Goal: Task Accomplishment & Management: Use online tool/utility

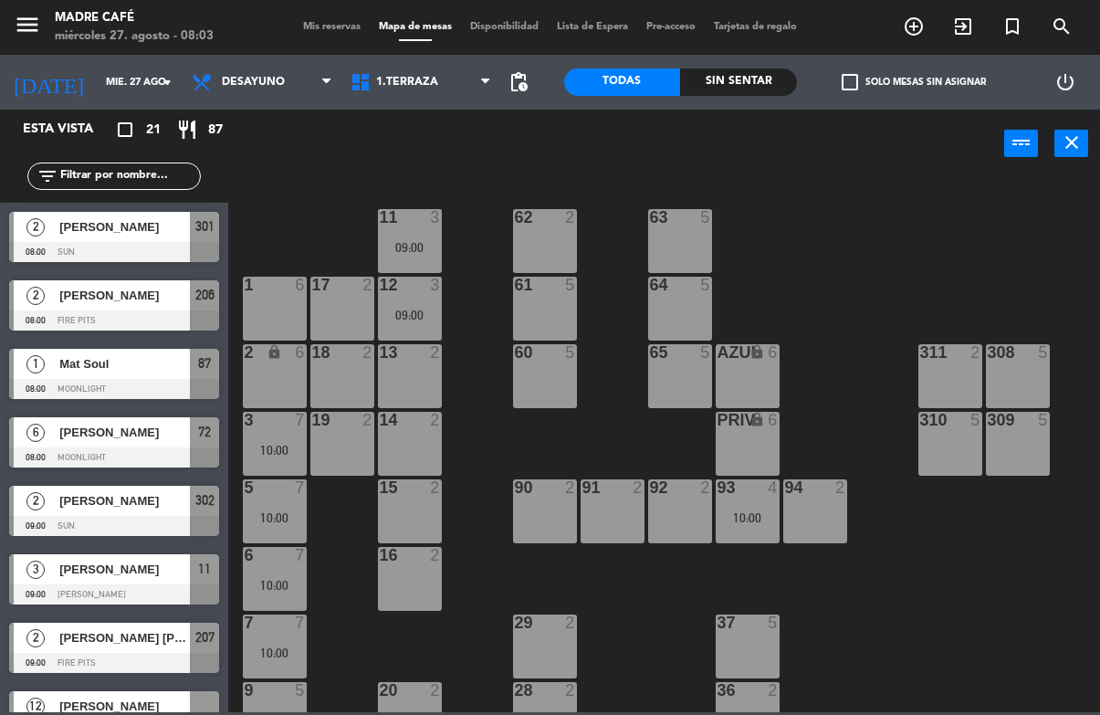
click at [900, 360] on div "11 3 09:00 63 5 62 2 12 3 09:00 1 6 61 5 64 5 17 2 13 2 2 lock 6 60 5 65 5 308 …" at bounding box center [669, 444] width 861 height 536
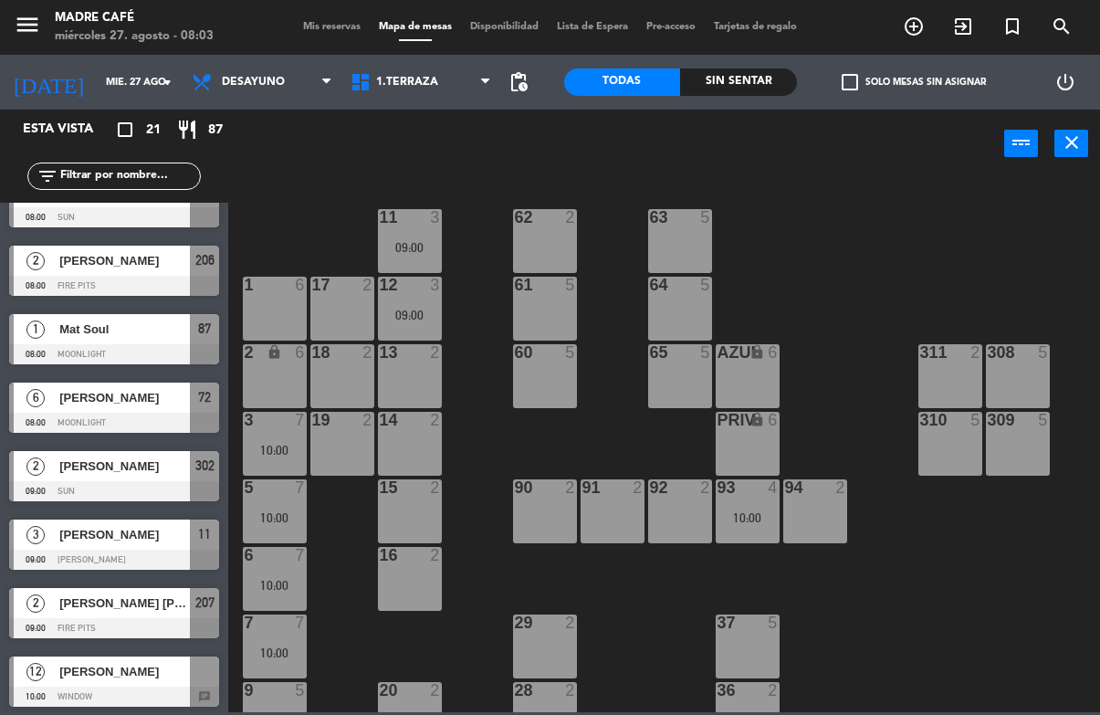
scroll to position [46, 0]
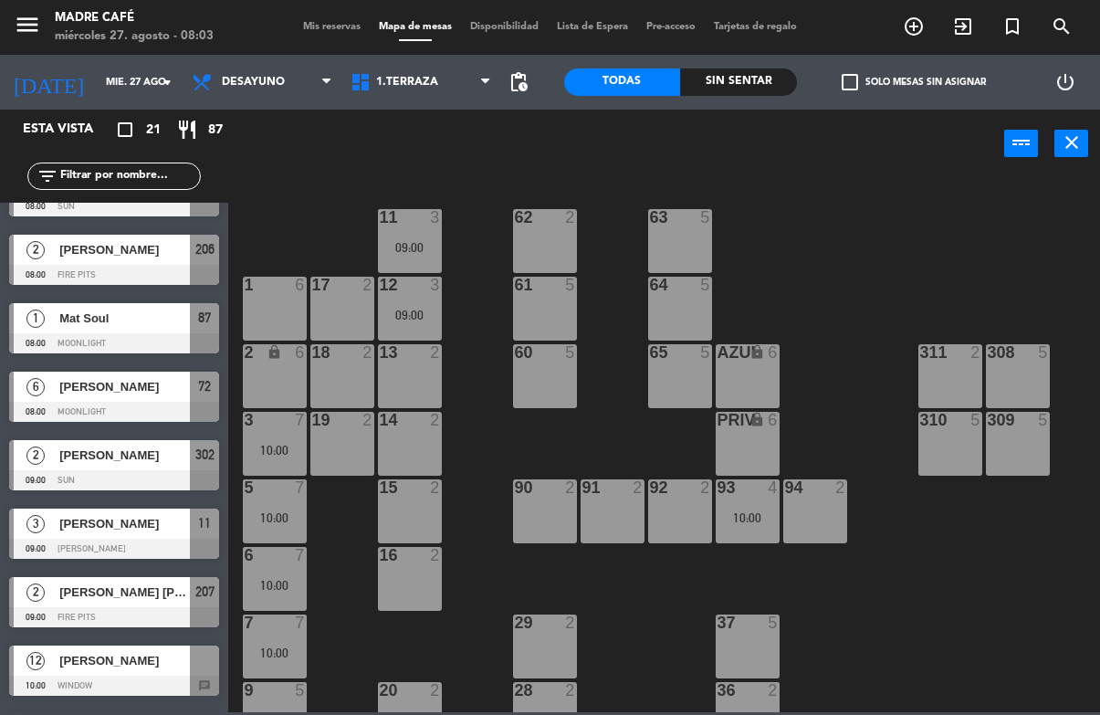
click at [162, 398] on div "[PERSON_NAME]" at bounding box center [124, 387] width 132 height 30
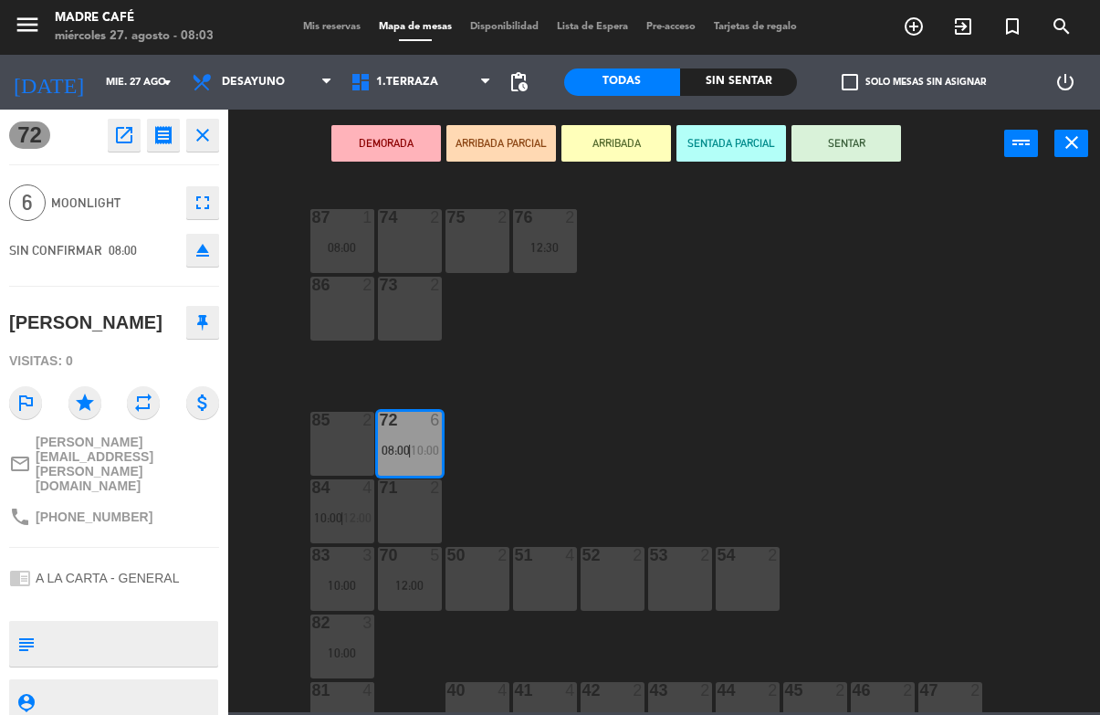
click at [614, 129] on button "ARRIBADA" at bounding box center [617, 143] width 110 height 37
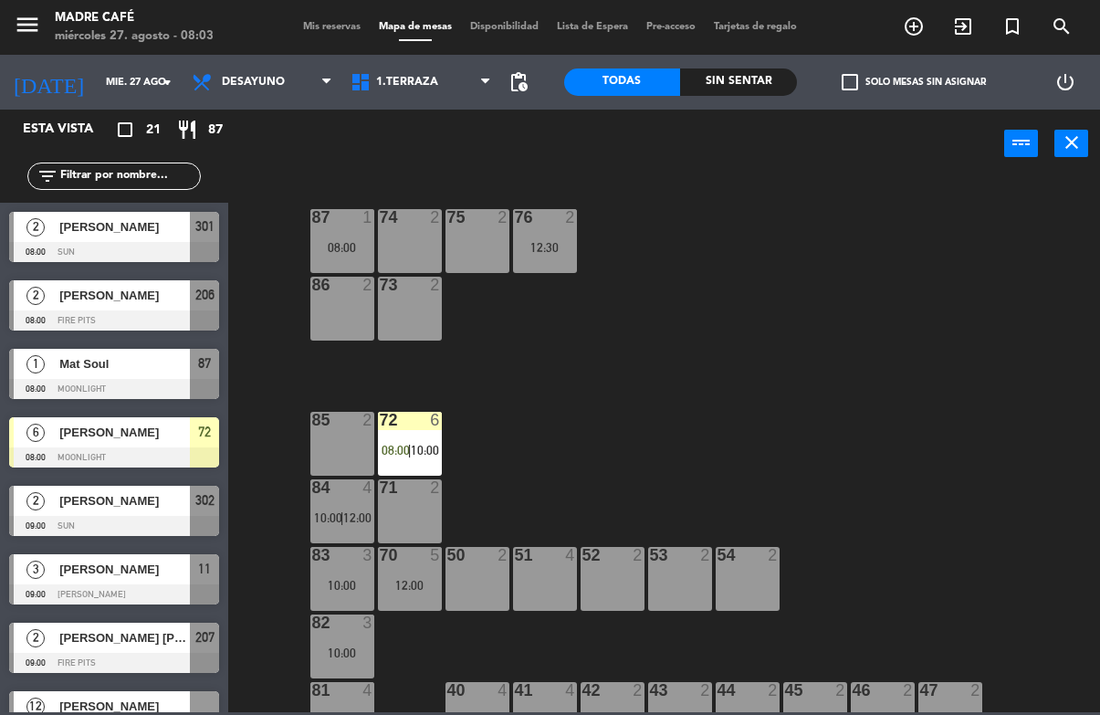
click at [812, 250] on div "87 1 08:00 74 2 75 2 76 2 12:30 86 2 73 2 72 6 08:00 | 10:00 85 2 71 2 84 4 10:…" at bounding box center [669, 444] width 861 height 536
click at [403, 444] on span "08:00" at bounding box center [396, 450] width 28 height 15
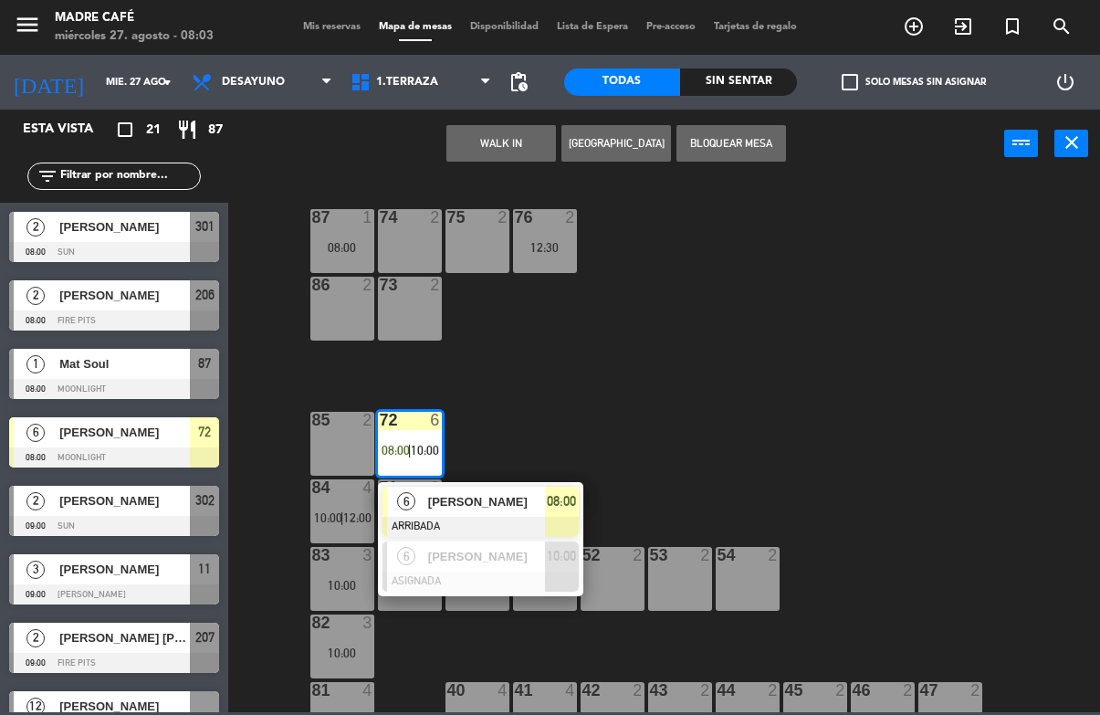
click at [506, 499] on span "[PERSON_NAME]" at bounding box center [486, 501] width 117 height 19
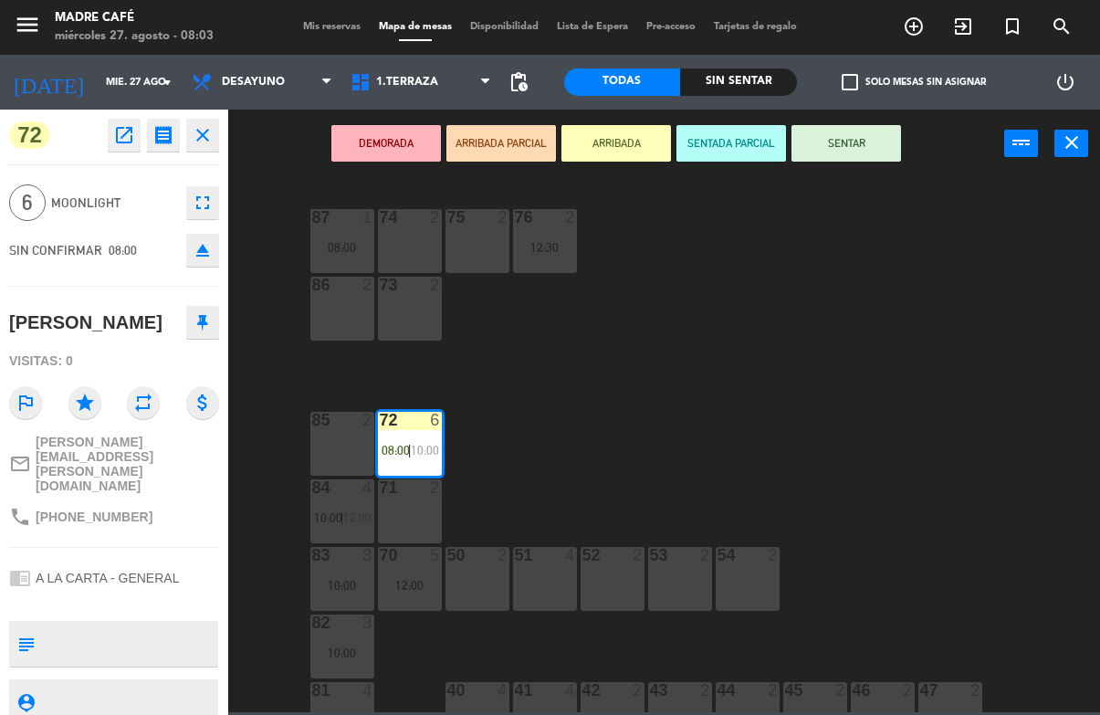
click at [854, 142] on button "SENTAR" at bounding box center [847, 143] width 110 height 37
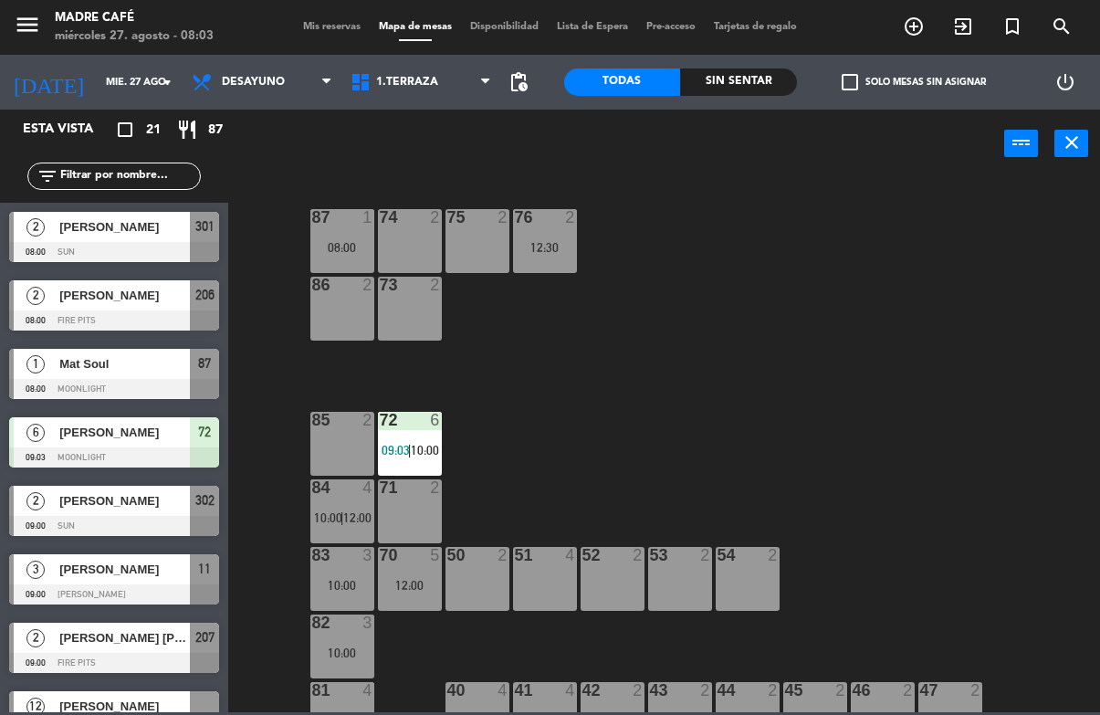
click at [909, 226] on div "87 1 08:00 74 2 75 2 76 2 12:30 86 2 73 2 72 6 09:03 | 10:00 85 2 71 2 84 4 10:…" at bounding box center [669, 444] width 861 height 536
click at [893, 257] on div "87 1 08:00 74 2 75 2 76 2 12:30 86 2 73 2 72 6 09:03 | 10:00 85 2 71 2 84 4 10:…" at bounding box center [669, 444] width 861 height 536
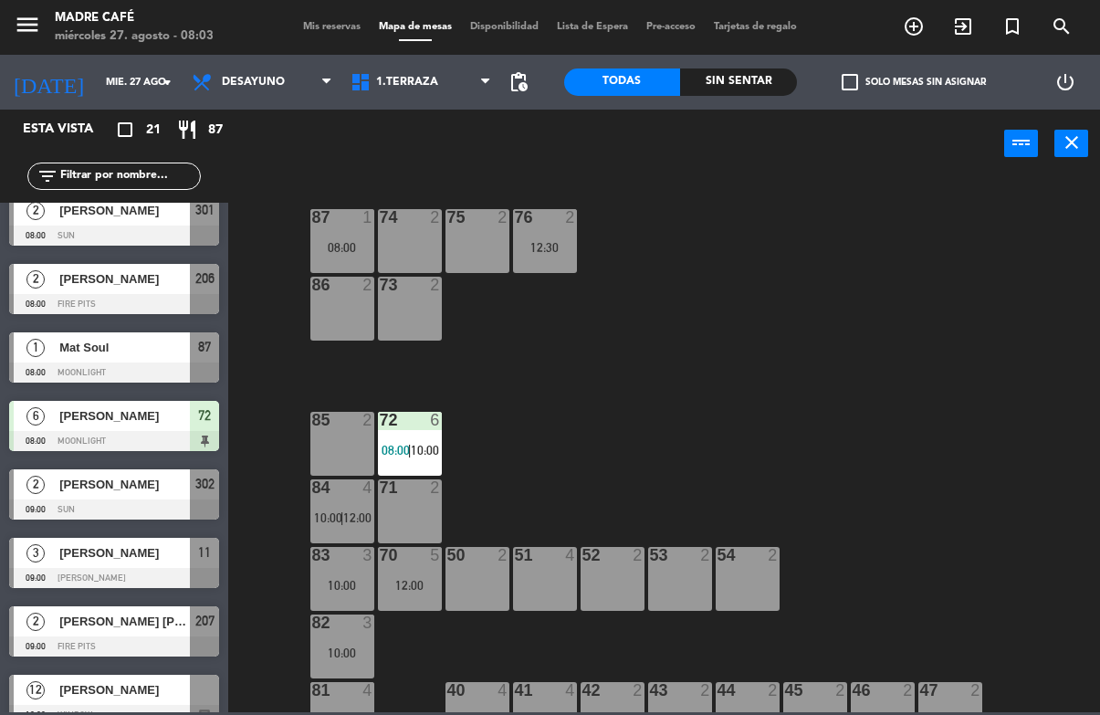
scroll to position [19, 0]
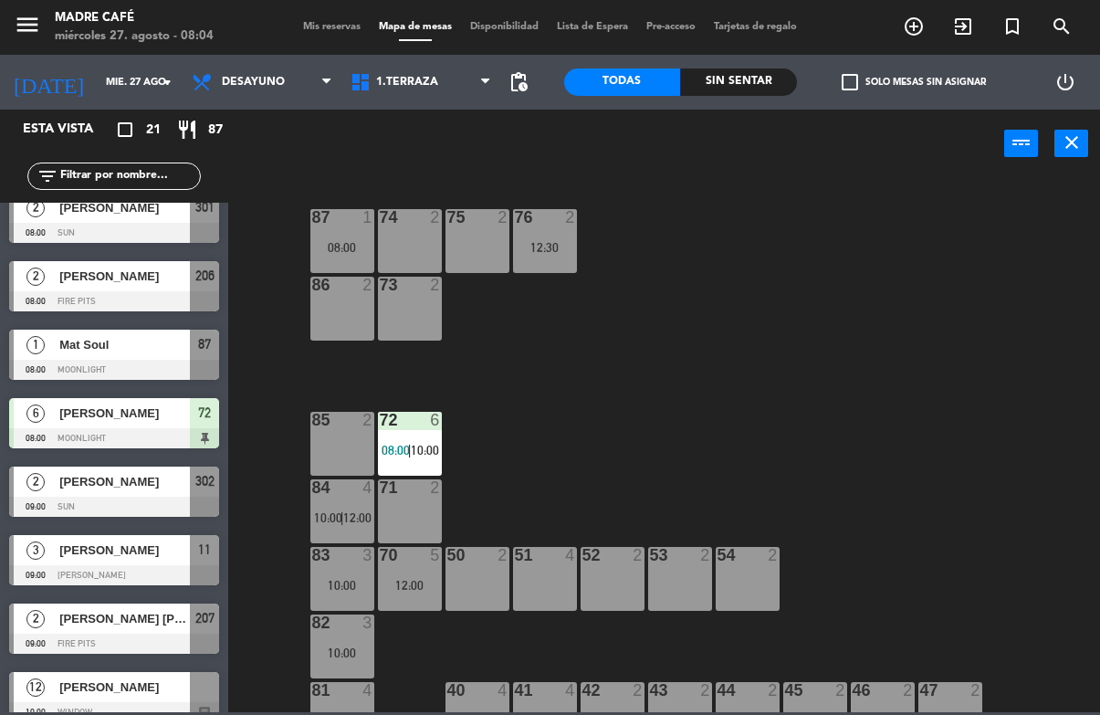
click at [132, 176] on input "text" at bounding box center [129, 176] width 142 height 20
click at [814, 218] on div "87 1 08:00 74 2 75 2 76 2 12:30 86 2 73 2 72 6 08:00 | 10:00 85 2 71 2 84 4 10:…" at bounding box center [669, 444] width 861 height 536
click at [113, 186] on input "text" at bounding box center [129, 176] width 142 height 20
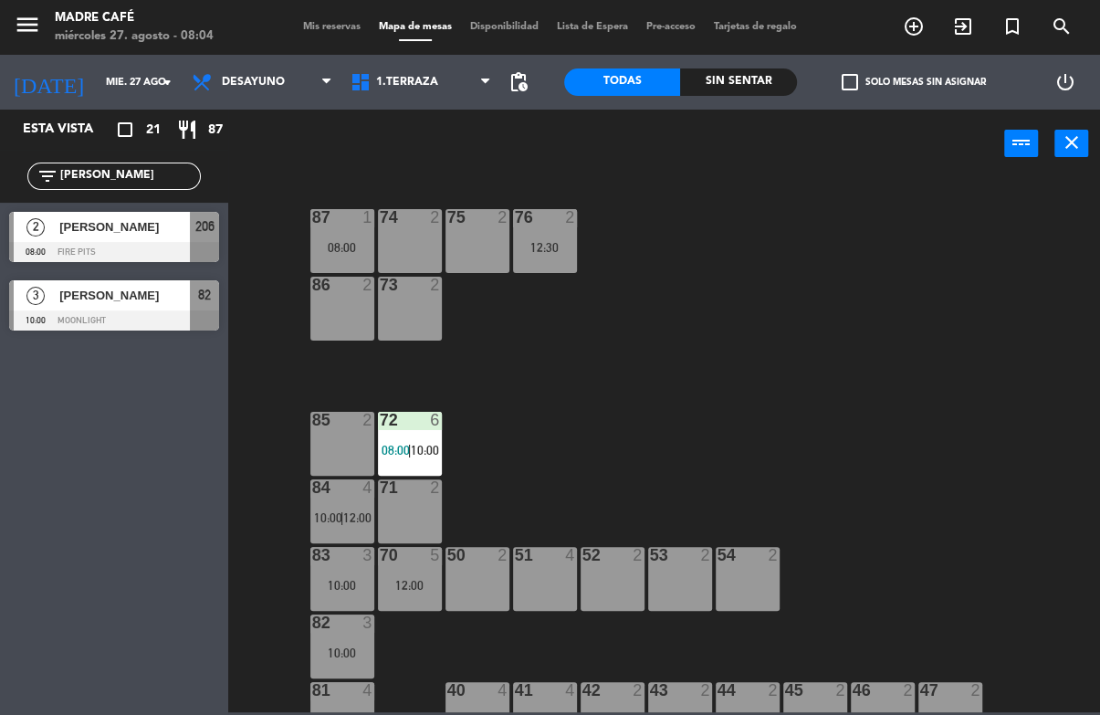
type input "[PERSON_NAME]"
click at [918, 197] on div "87 1 08:00 74 2 75 2 76 2 12:30 86 2 73 2 72 6 08:00 | 10:00 85 2 71 2 84 4 10:…" at bounding box center [669, 444] width 861 height 536
click at [146, 227] on span "[PERSON_NAME]" at bounding box center [124, 226] width 131 height 19
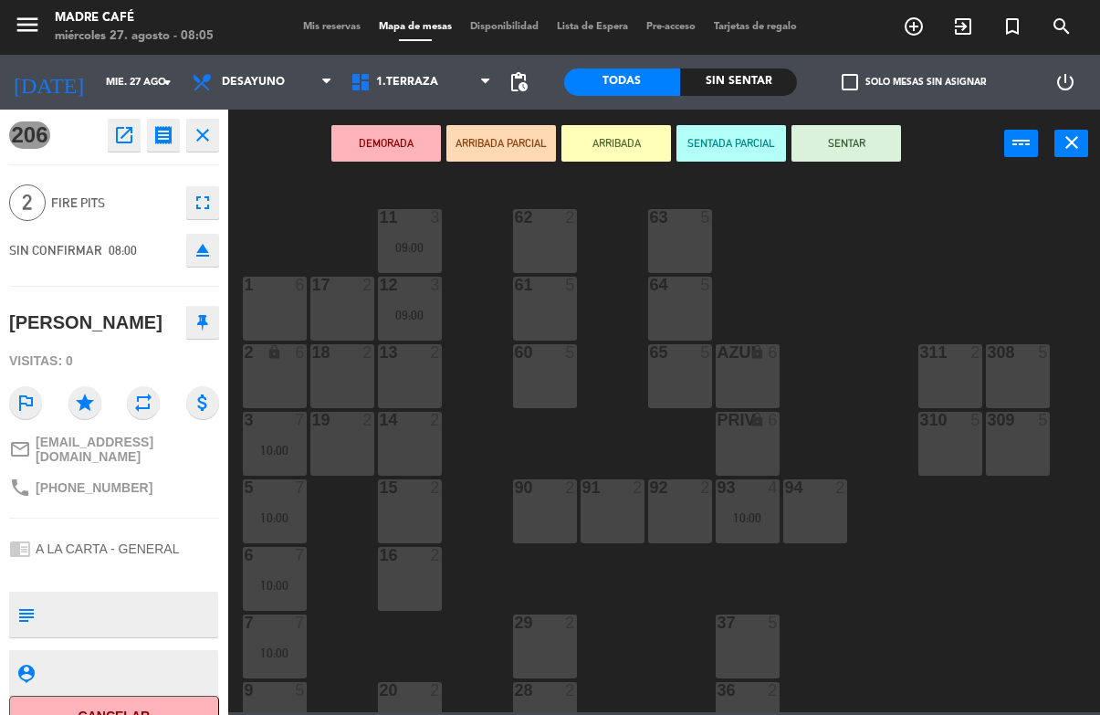
click at [617, 129] on button "ARRIBADA" at bounding box center [617, 143] width 110 height 37
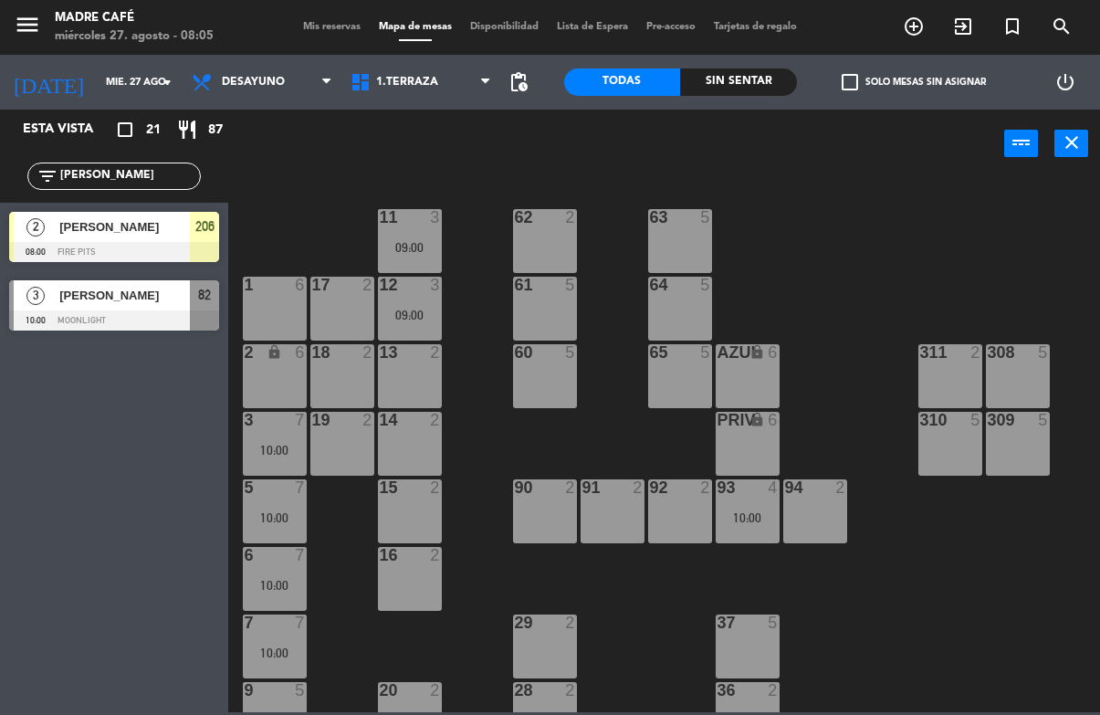
click at [864, 224] on div "11 3 09:00 63 5 62 2 12 3 09:00 1 6 61 5 64 5 17 2 13 2 2 lock 6 60 5 65 5 308 …" at bounding box center [669, 444] width 861 height 536
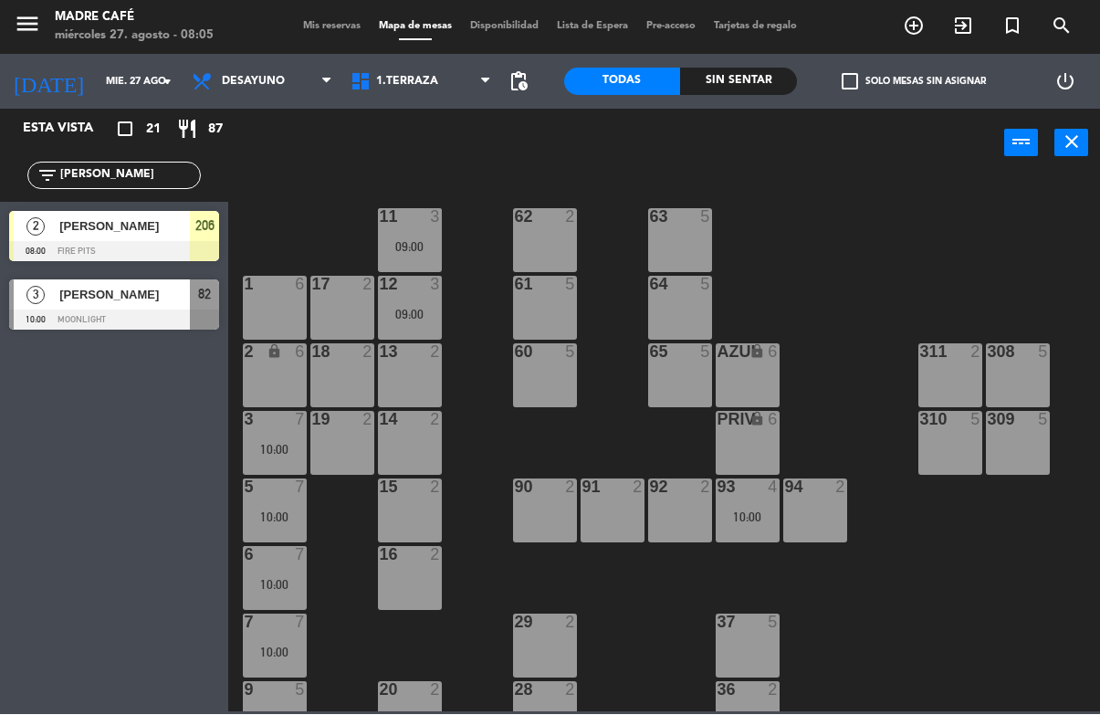
click at [136, 168] on input "[PERSON_NAME]" at bounding box center [129, 176] width 142 height 20
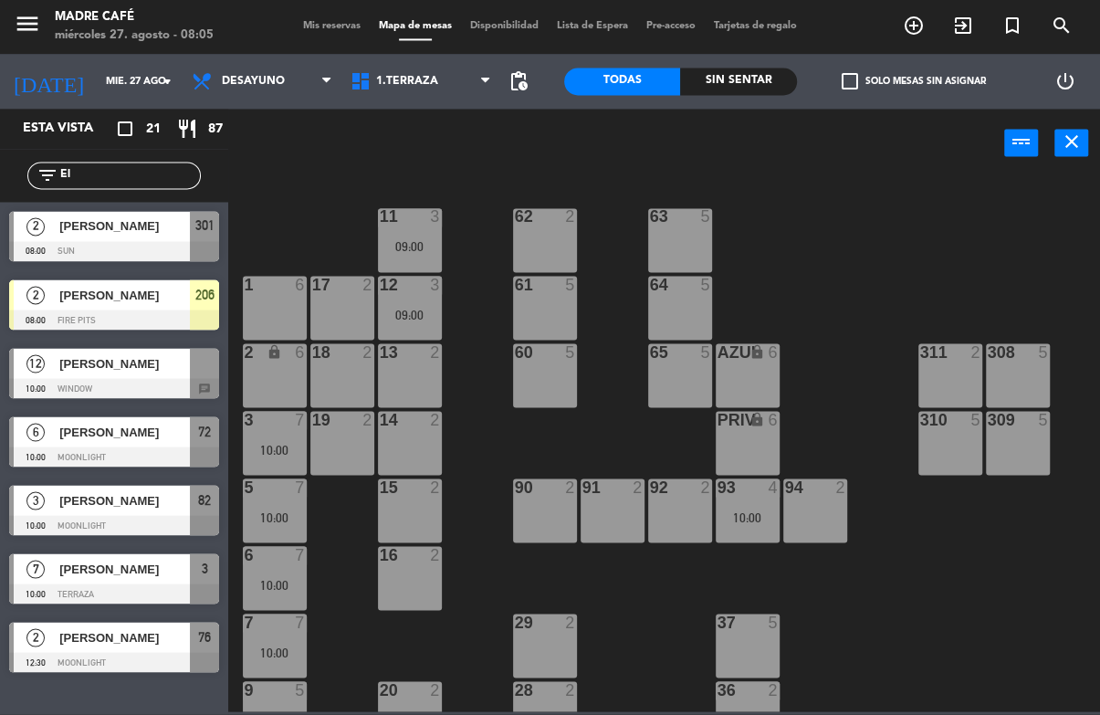
type input "E"
type input "Ma"
click at [893, 194] on div "11 3 09:00 63 5 62 2 12 3 09:00 1 6 61 5 64 5 17 2 13 2 2 lock 6 60 5 65 5 308 …" at bounding box center [669, 444] width 861 height 536
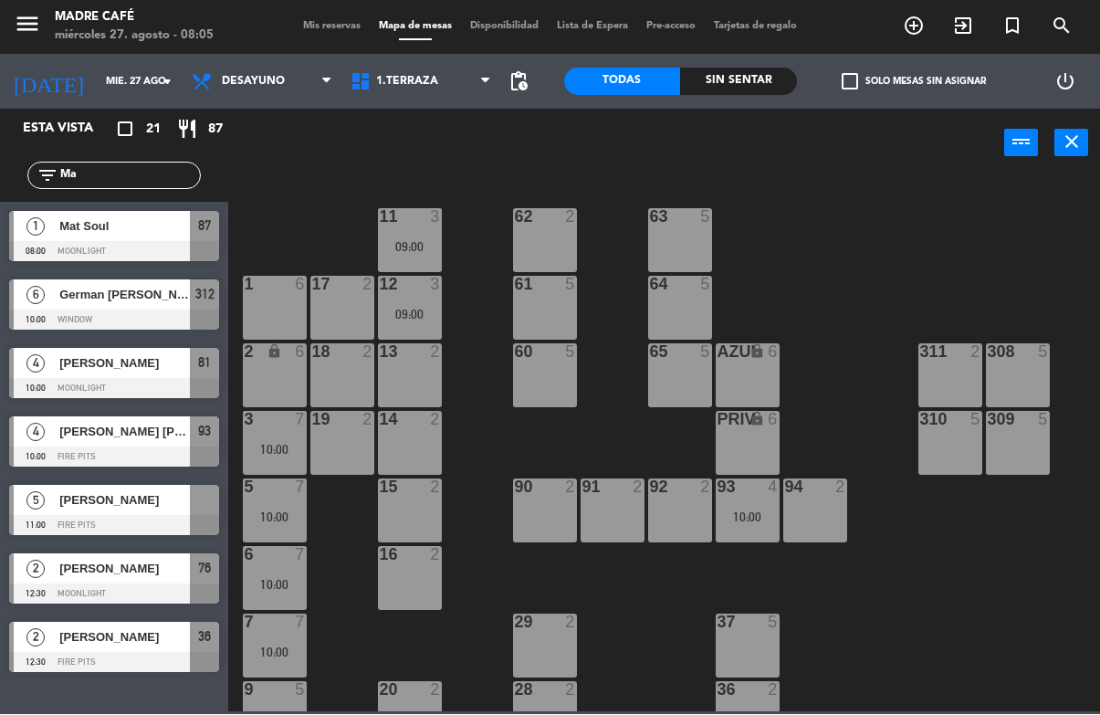
click at [72, 230] on span "Mat Soul" at bounding box center [124, 226] width 131 height 19
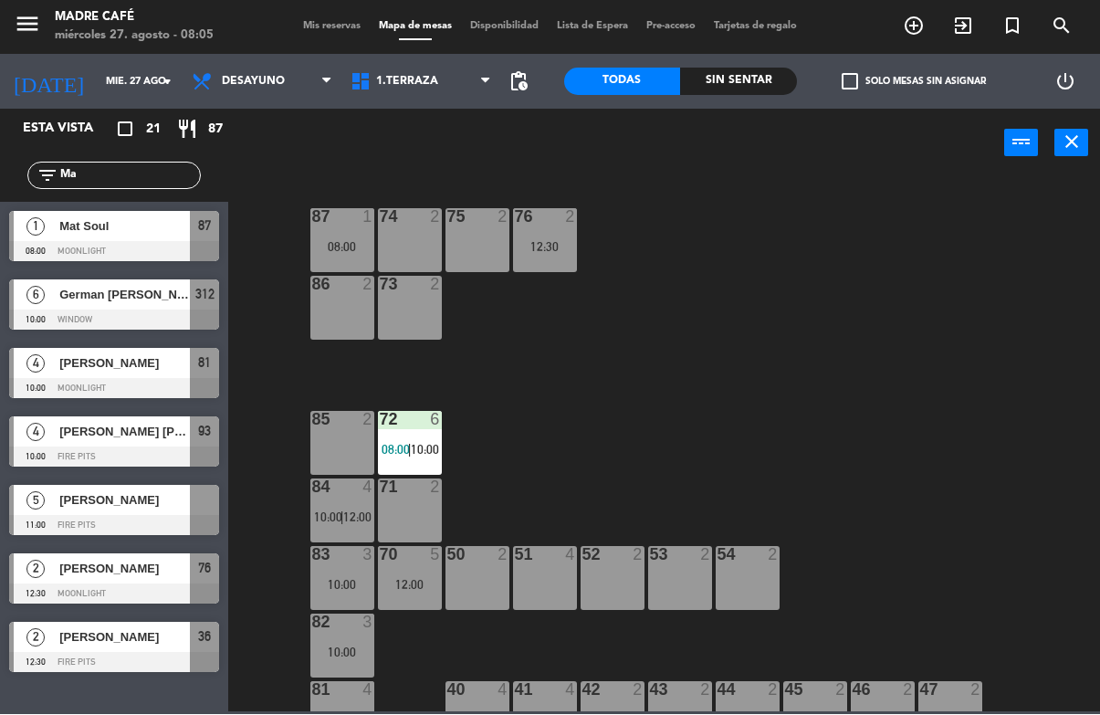
click at [641, 237] on div "87 1 08:00 74 2 75 2 76 2 12:30 86 2 73 2 72 6 08:00 | 10:00 85 2 71 2 84 4 10:…" at bounding box center [669, 444] width 861 height 536
click at [126, 184] on input "Ma" at bounding box center [129, 176] width 142 height 20
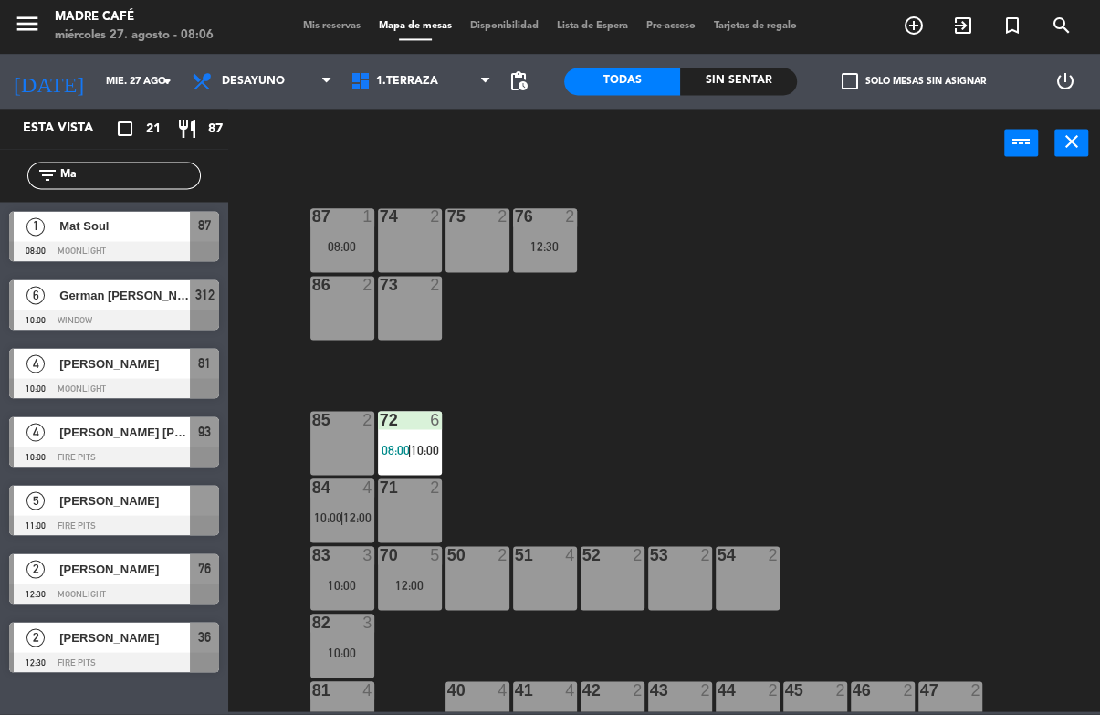
type input "M"
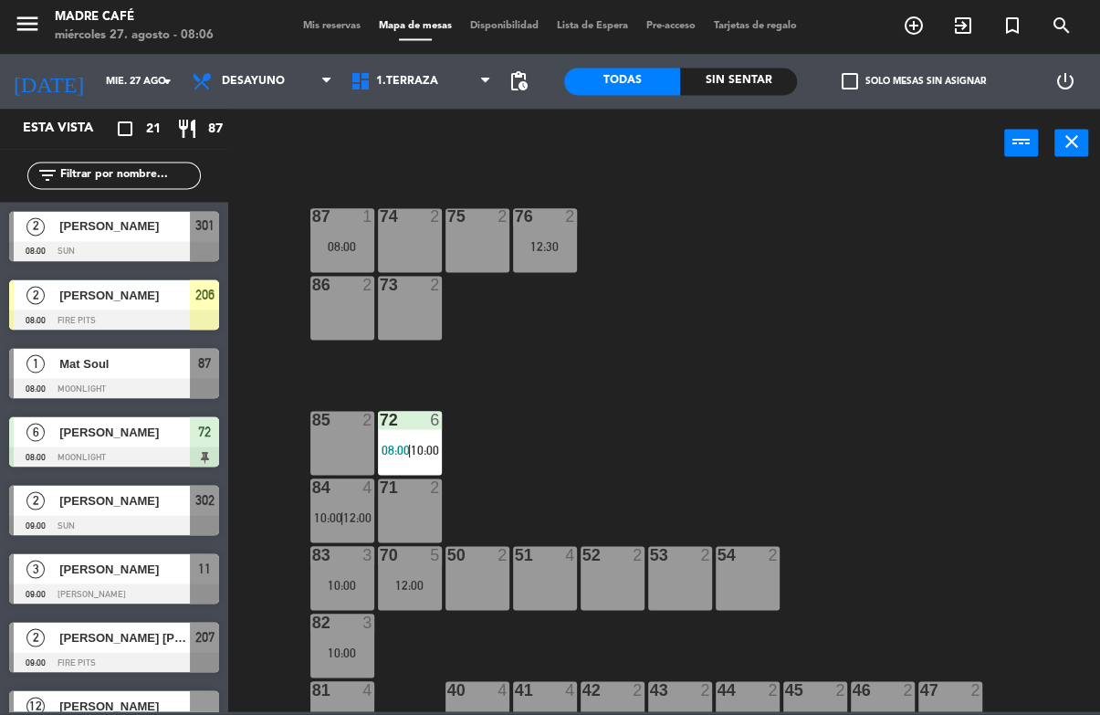
click at [894, 222] on div "87 1 08:00 74 2 75 2 76 2 12:30 86 2 73 2 72 6 08:00 | 10:00 85 2 71 2 84 4 10:…" at bounding box center [669, 444] width 861 height 536
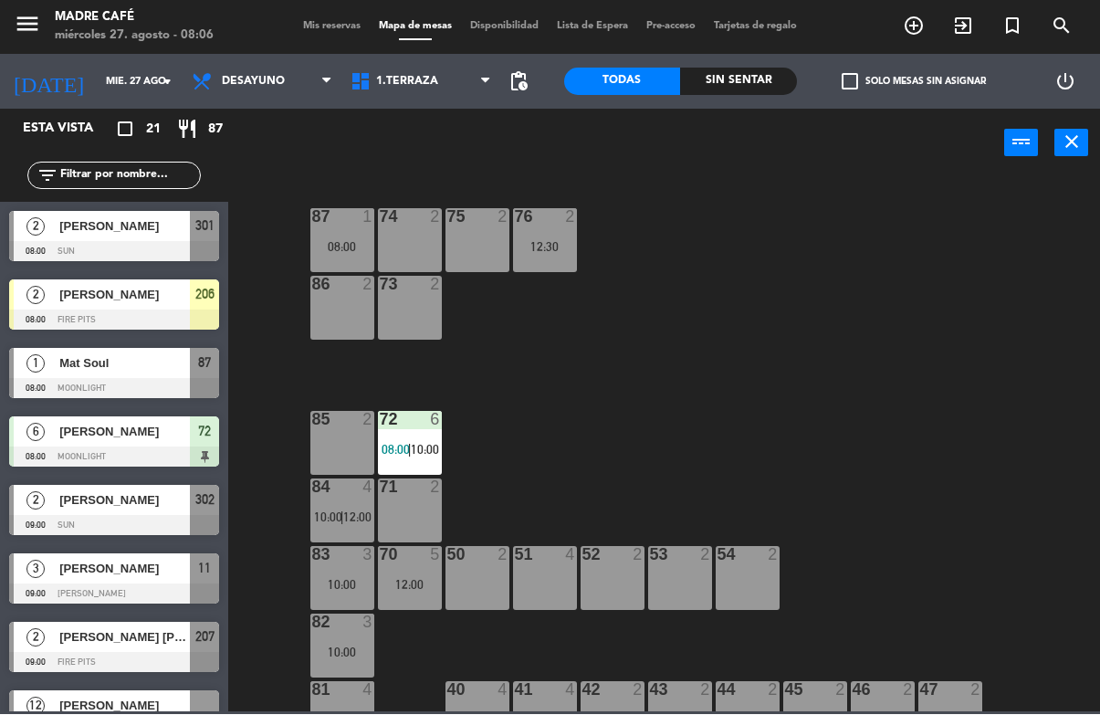
click at [955, 11] on span "exit_to_app" at bounding box center [963, 26] width 49 height 31
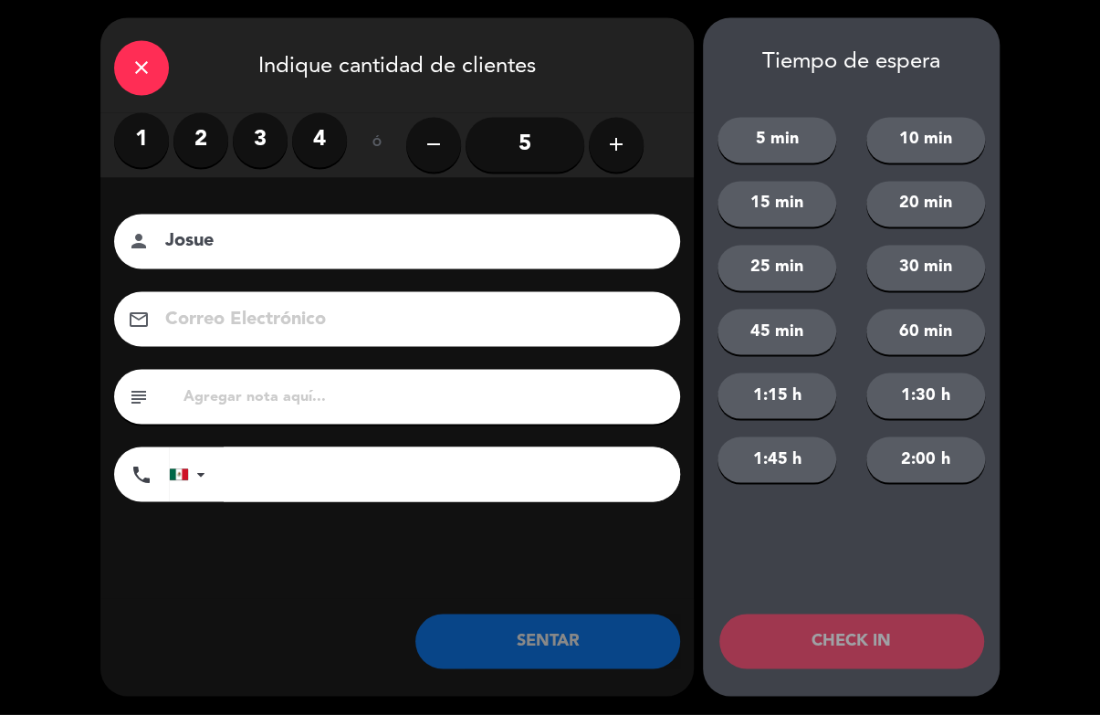
type input "Josue"
click at [992, 135] on div "10 min" at bounding box center [926, 141] width 149 height 46
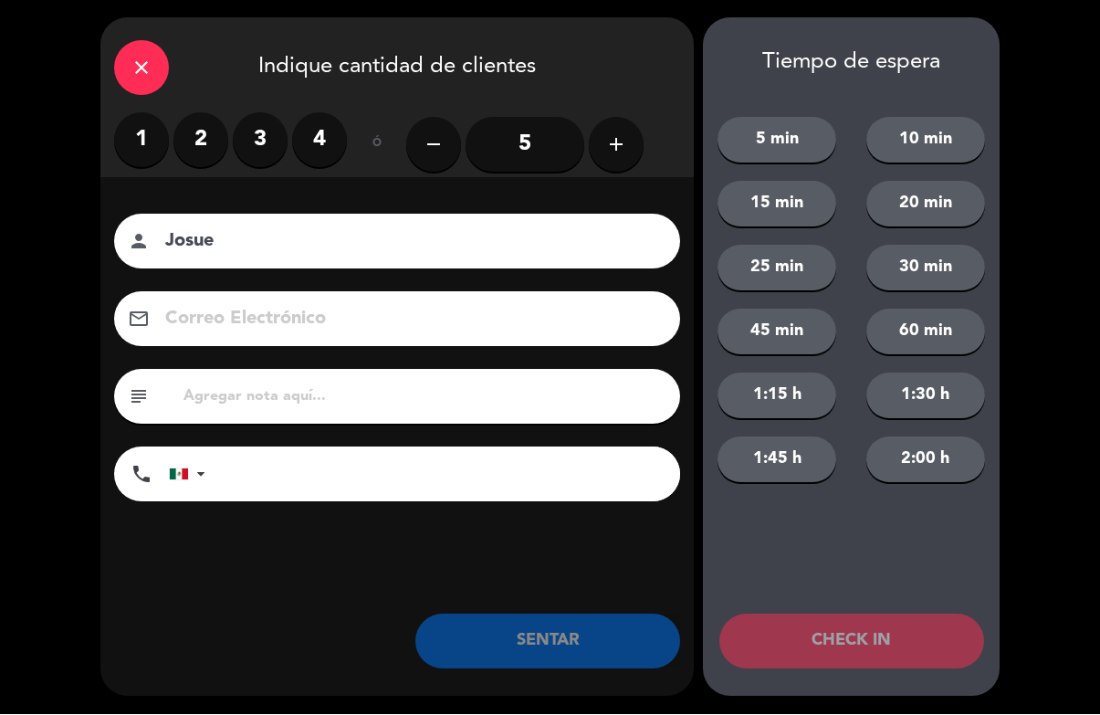
click at [181, 121] on label "2" at bounding box center [200, 140] width 55 height 55
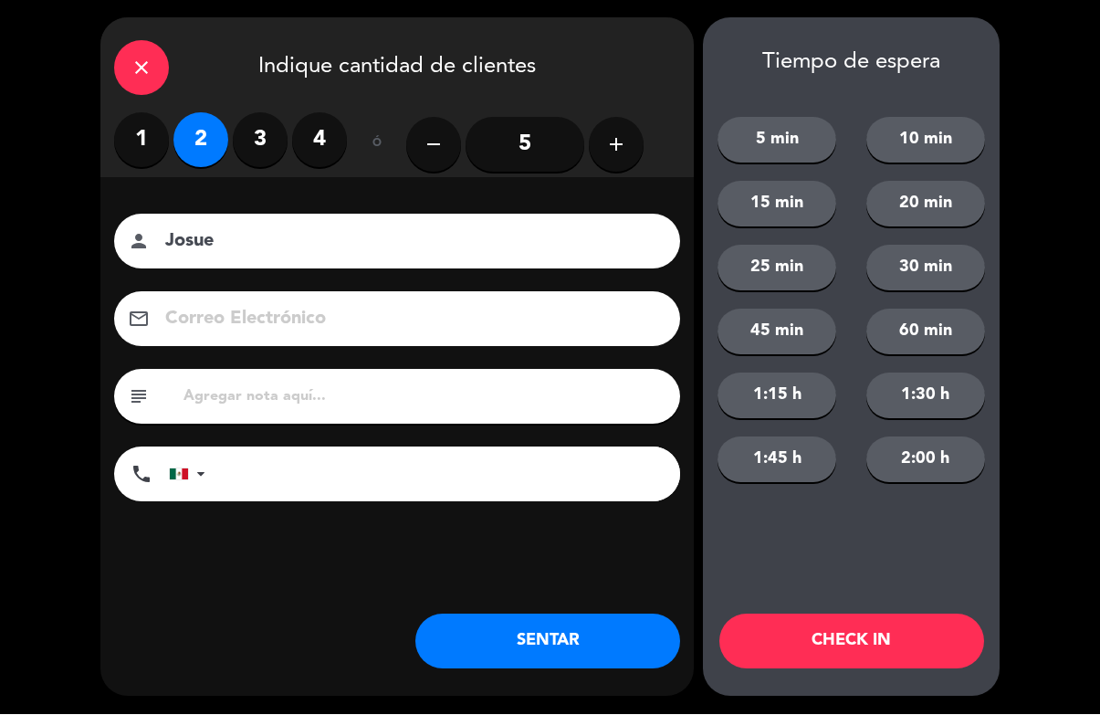
click at [906, 662] on button "CHECK IN" at bounding box center [851, 641] width 265 height 55
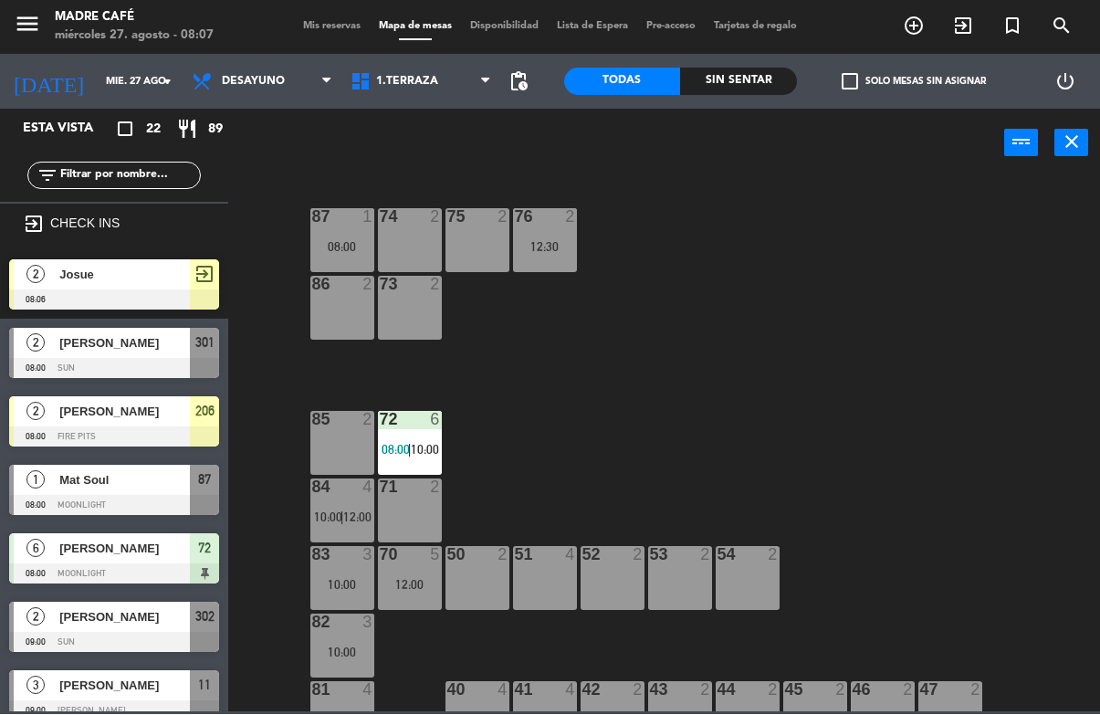
click at [925, 27] on icon "exit_to_app" at bounding box center [914, 27] width 22 height 22
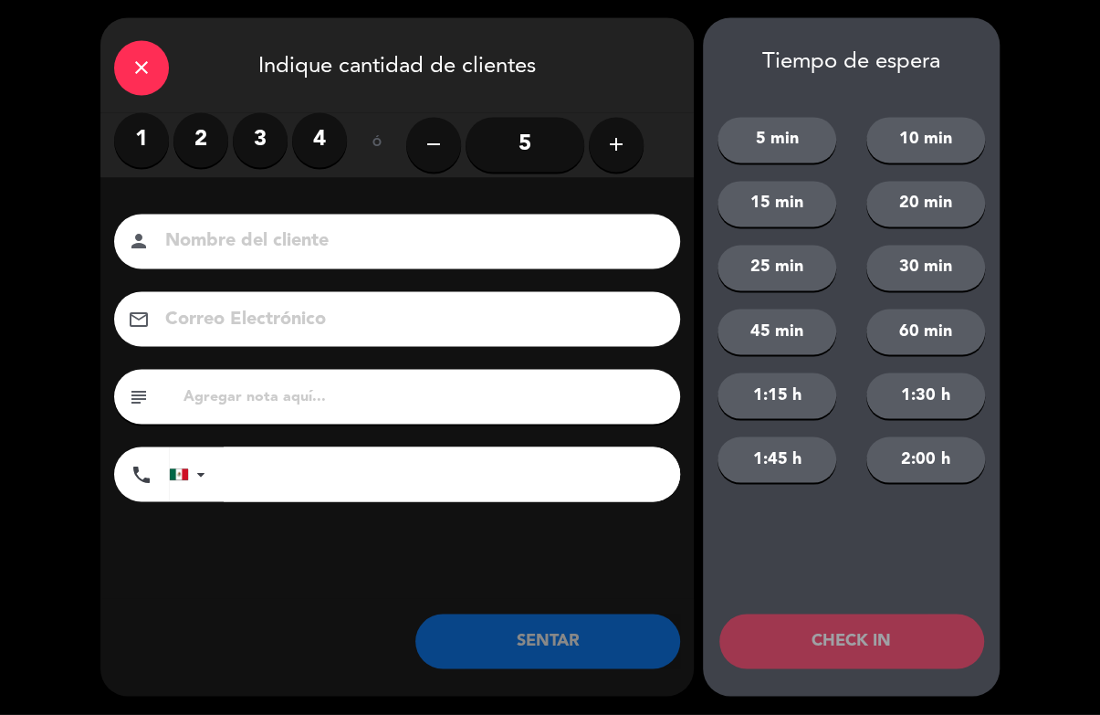
click at [201, 137] on label "2" at bounding box center [200, 140] width 55 height 55
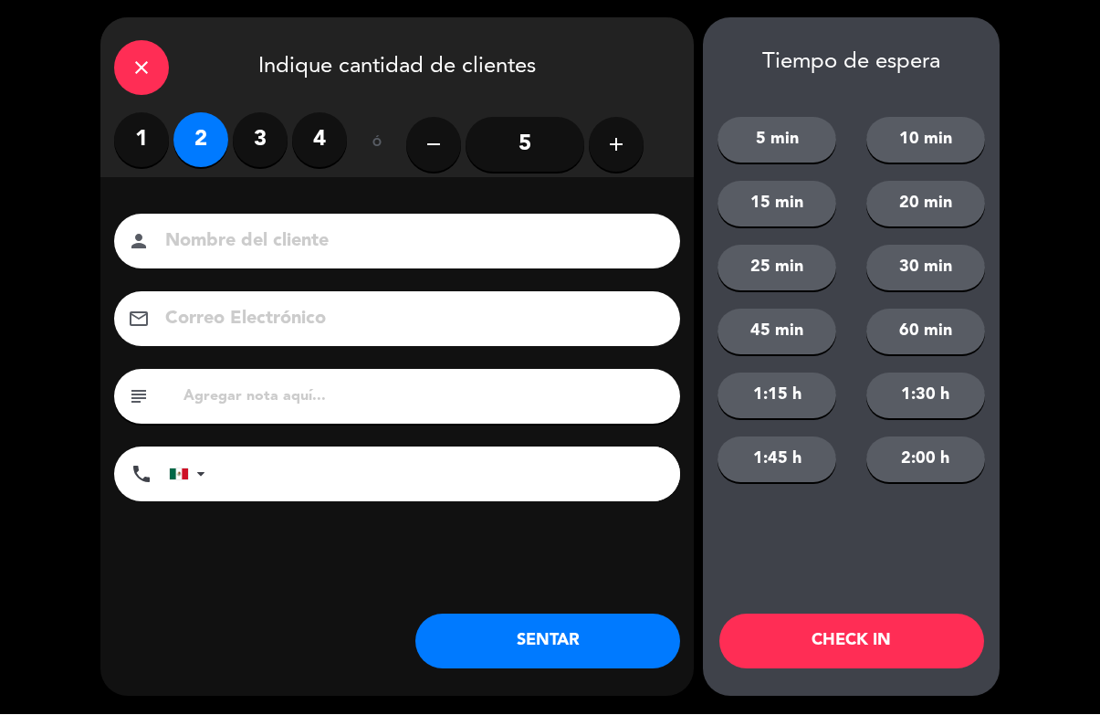
click at [409, 247] on input at bounding box center [409, 242] width 493 height 32
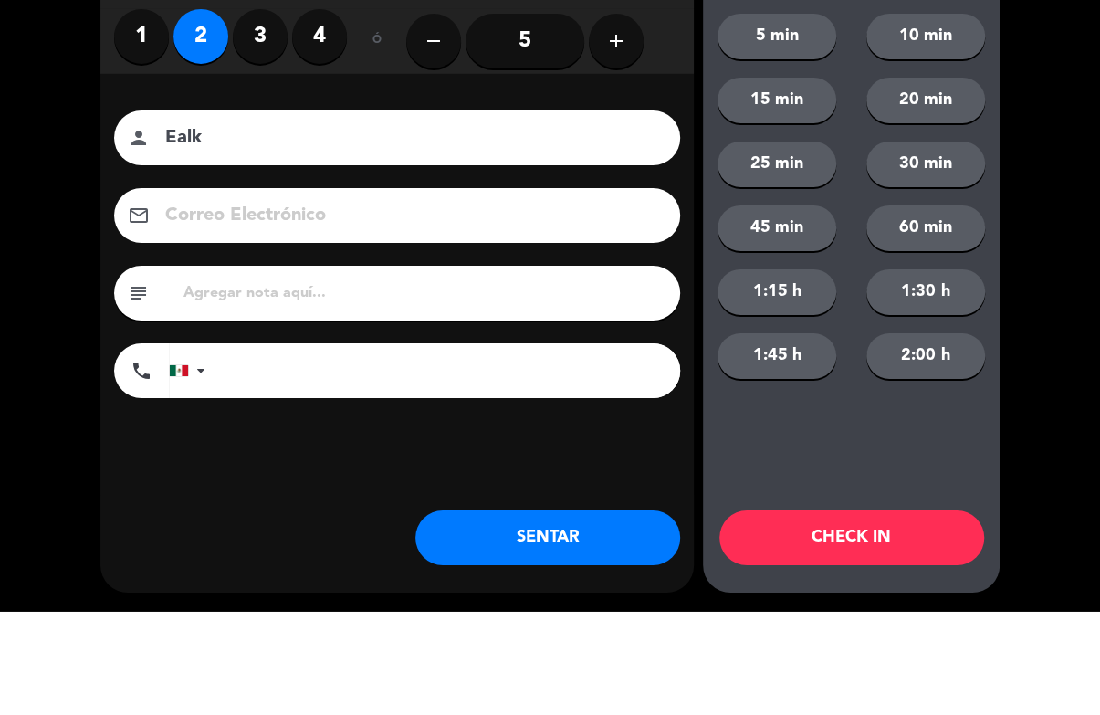
click at [1008, 205] on div "close Indique cantidad de clientes 1 2 3 4 ó remove 5 add Nombre del cliente pe…" at bounding box center [550, 357] width 1100 height 715
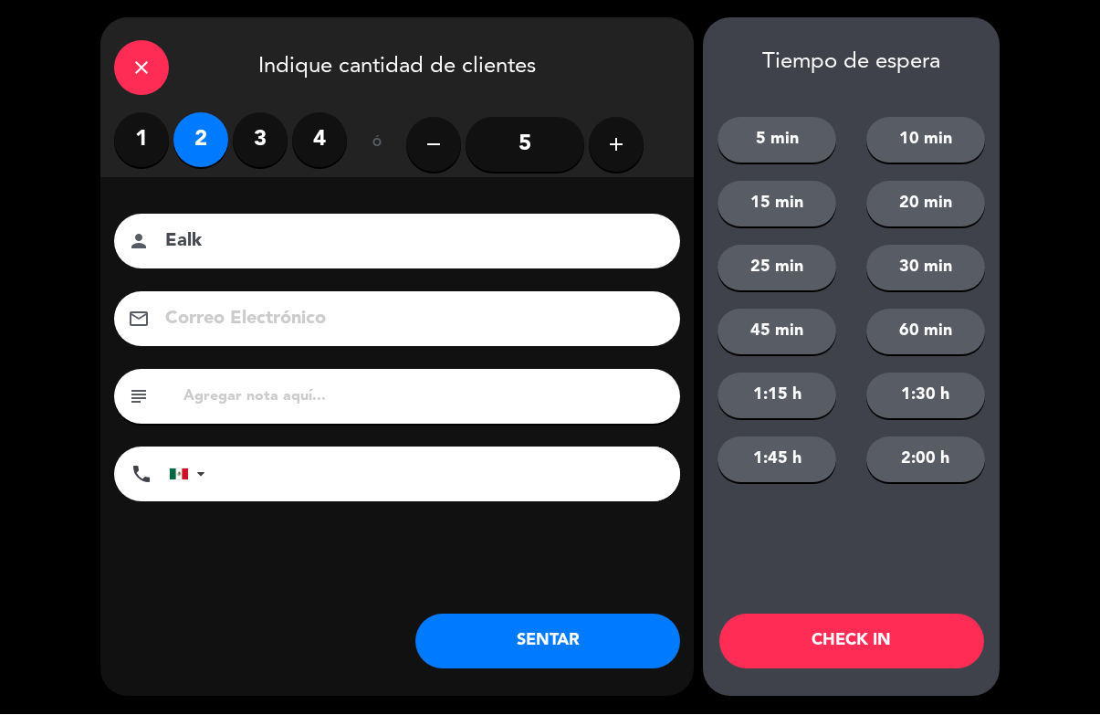
click at [444, 247] on input "Ealk" at bounding box center [409, 242] width 493 height 32
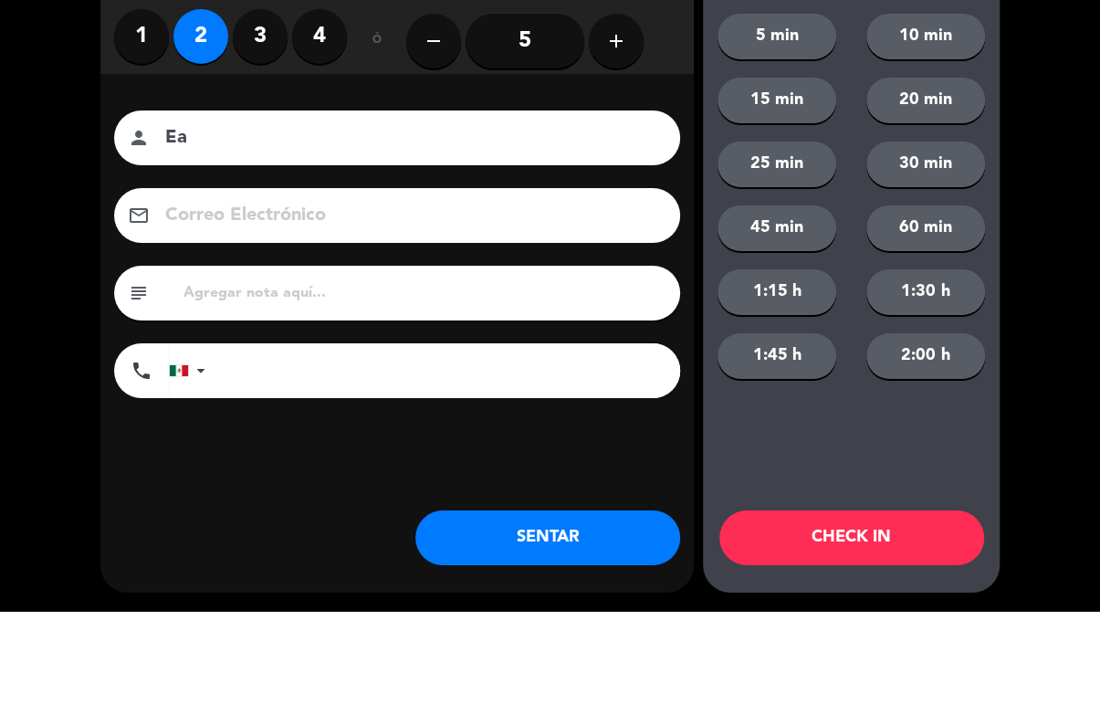
type input "E"
type input "Walk in 28"
click at [1044, 134] on div "close Indique cantidad de clientes 1 2 3 4 ó remove 5 add Nombre del cliente pe…" at bounding box center [550, 357] width 1100 height 715
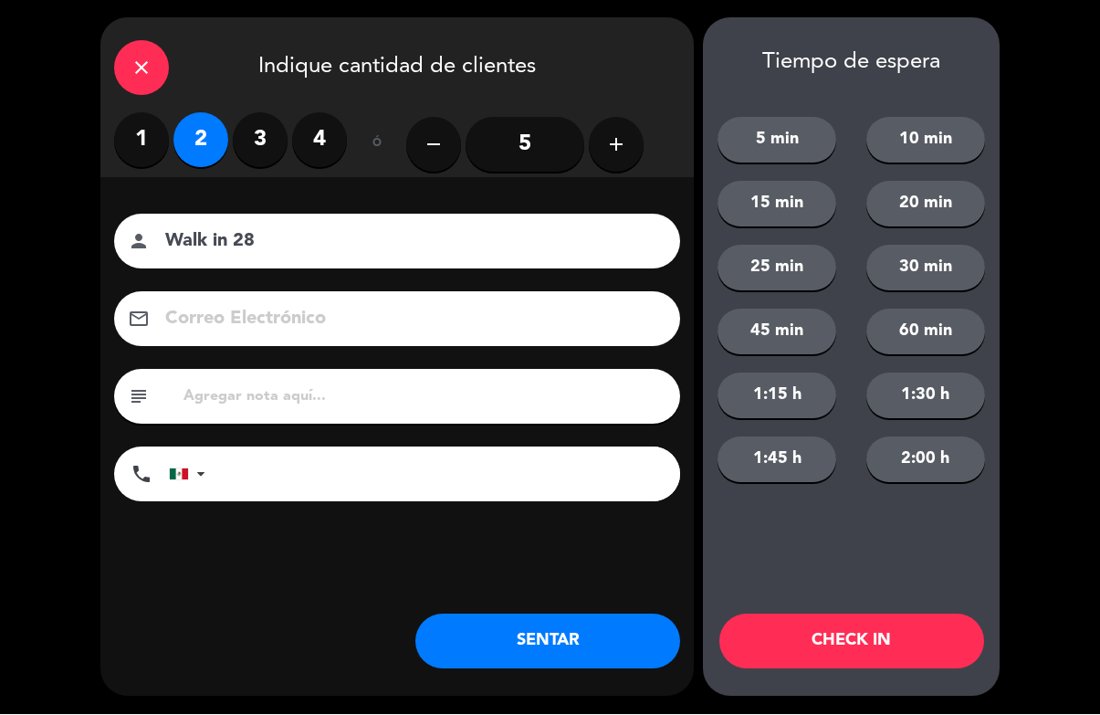
click at [865, 640] on button "CHECK IN" at bounding box center [851, 641] width 265 height 55
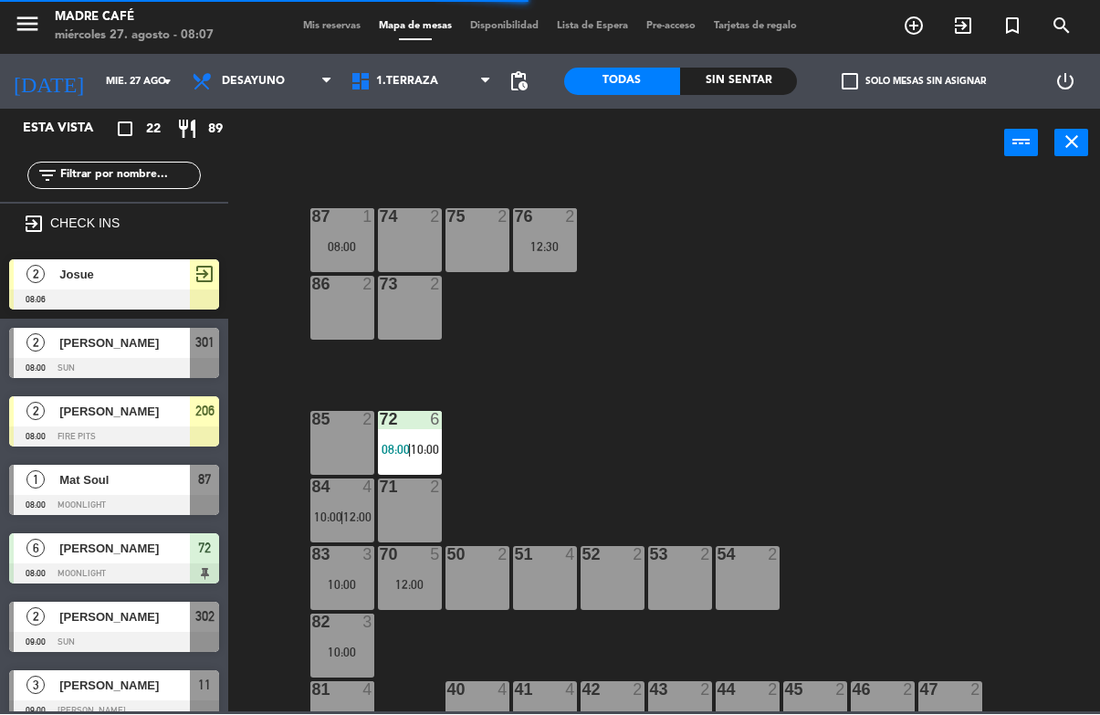
click at [925, 22] on icon "exit_to_app" at bounding box center [914, 27] width 22 height 22
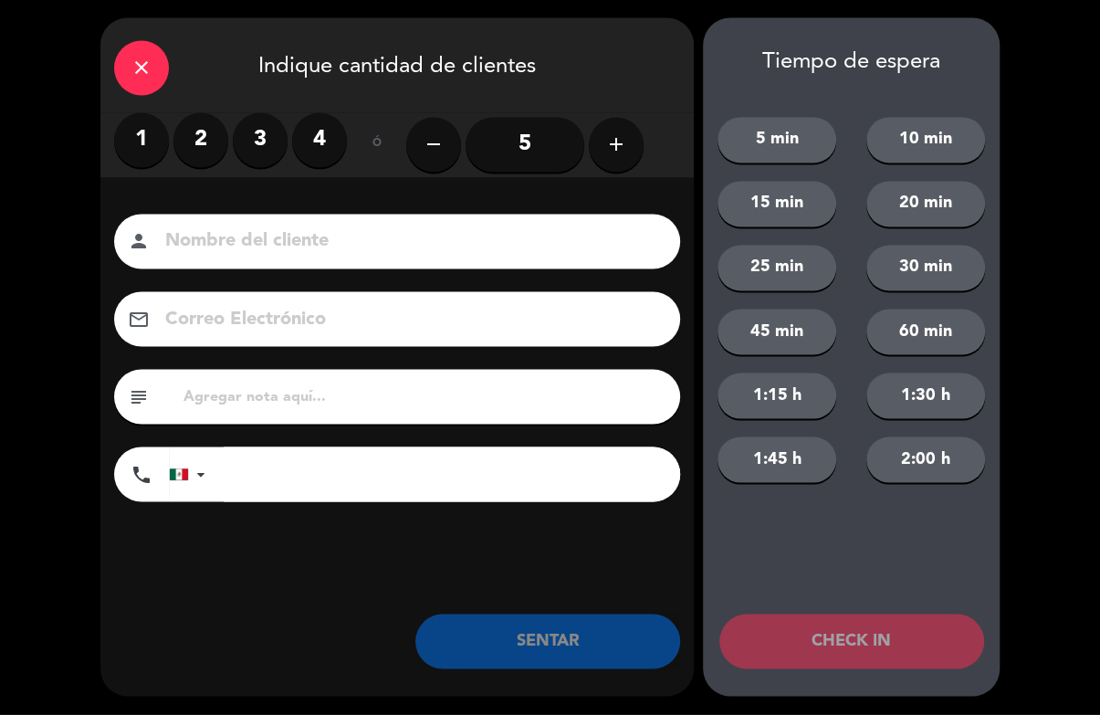
click at [202, 125] on label "2" at bounding box center [200, 140] width 55 height 55
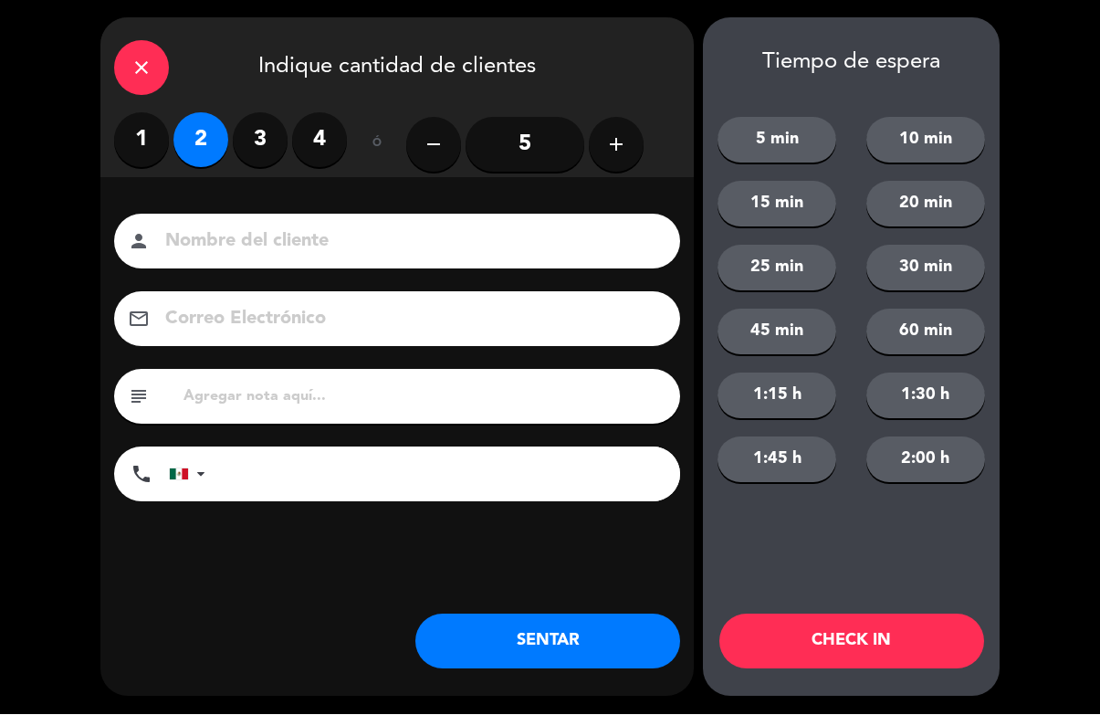
click at [143, 131] on label "1" at bounding box center [141, 140] width 55 height 55
click at [297, 231] on input at bounding box center [409, 242] width 493 height 32
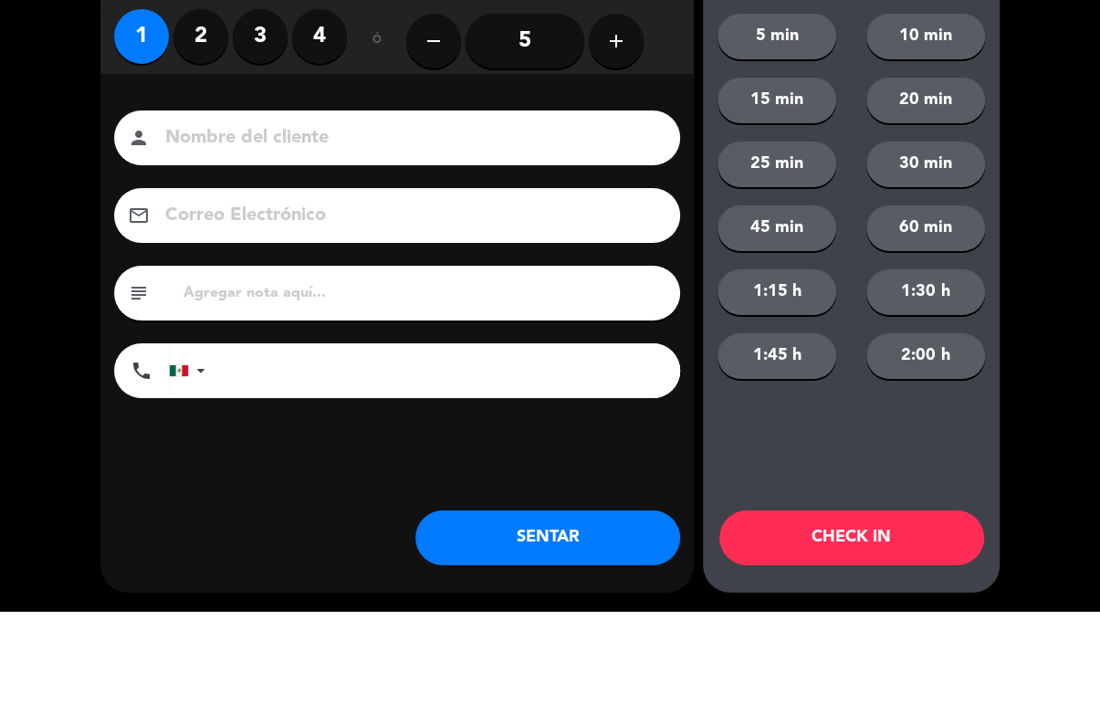
type input "E"
click at [1038, 184] on div "close Indique cantidad de clientes 1 2 3 4 ó remove 5 add Nombre del cliente pe…" at bounding box center [550, 357] width 1100 height 715
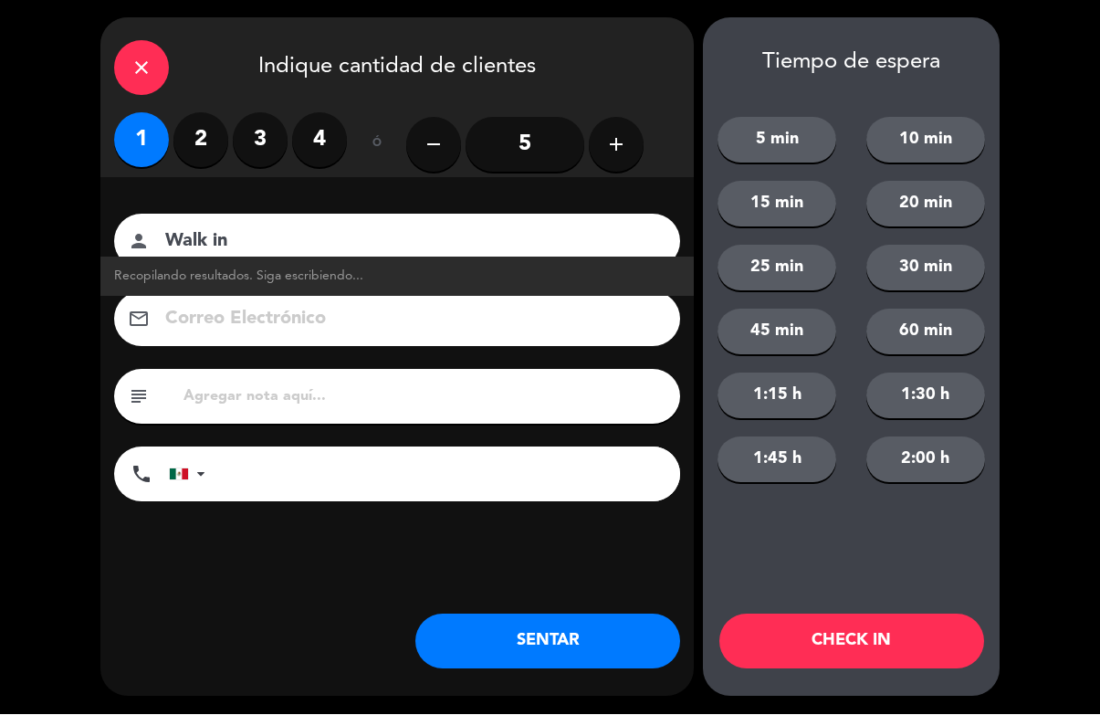
click at [354, 249] on input "Walk in" at bounding box center [409, 242] width 493 height 32
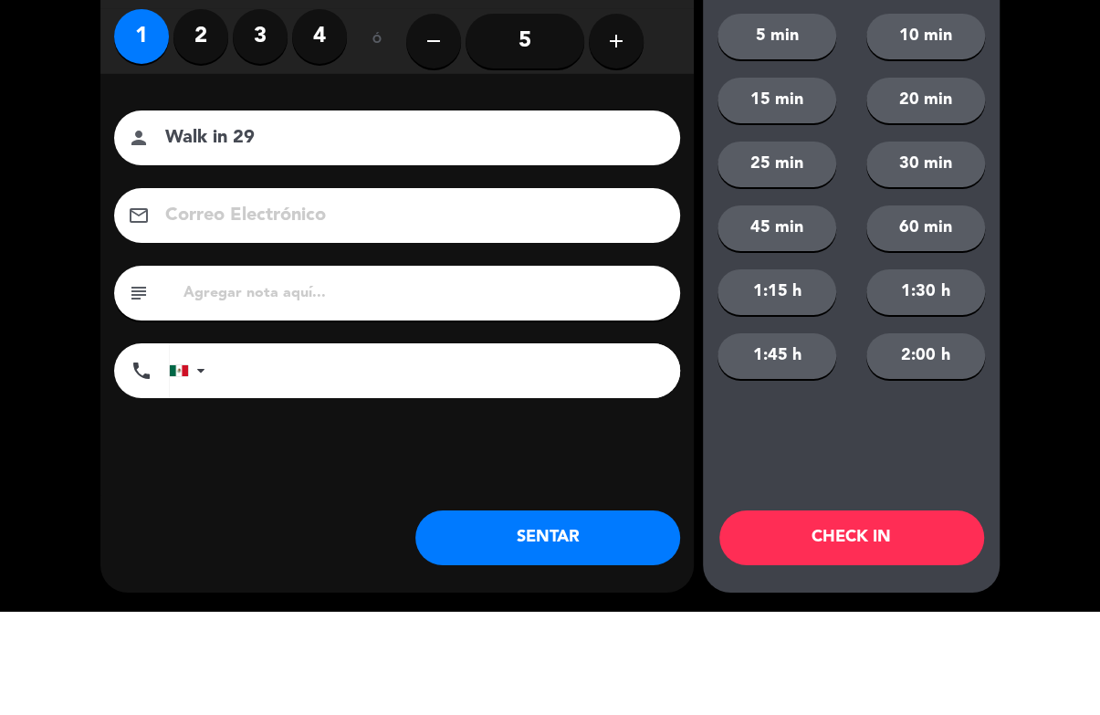
type input "Walk in 29"
click at [1034, 163] on div "close Indique cantidad de clientes 1 2 3 4 ó remove 5 add Nombre del cliente pe…" at bounding box center [550, 357] width 1100 height 715
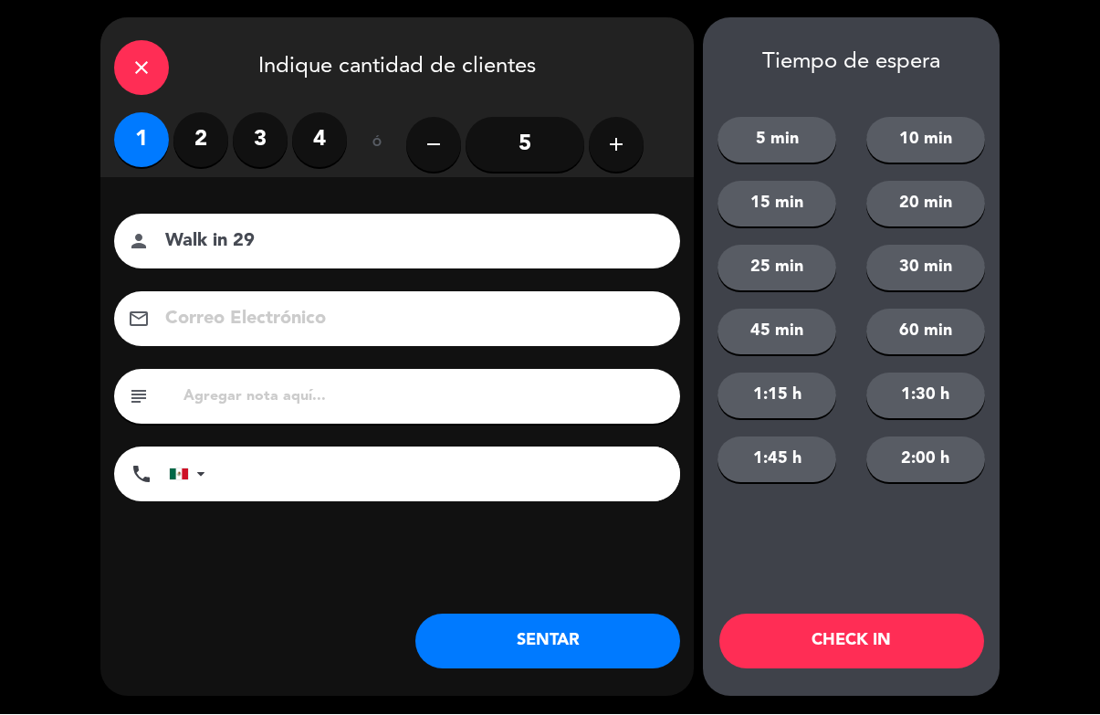
click at [915, 633] on button "CHECK IN" at bounding box center [851, 641] width 265 height 55
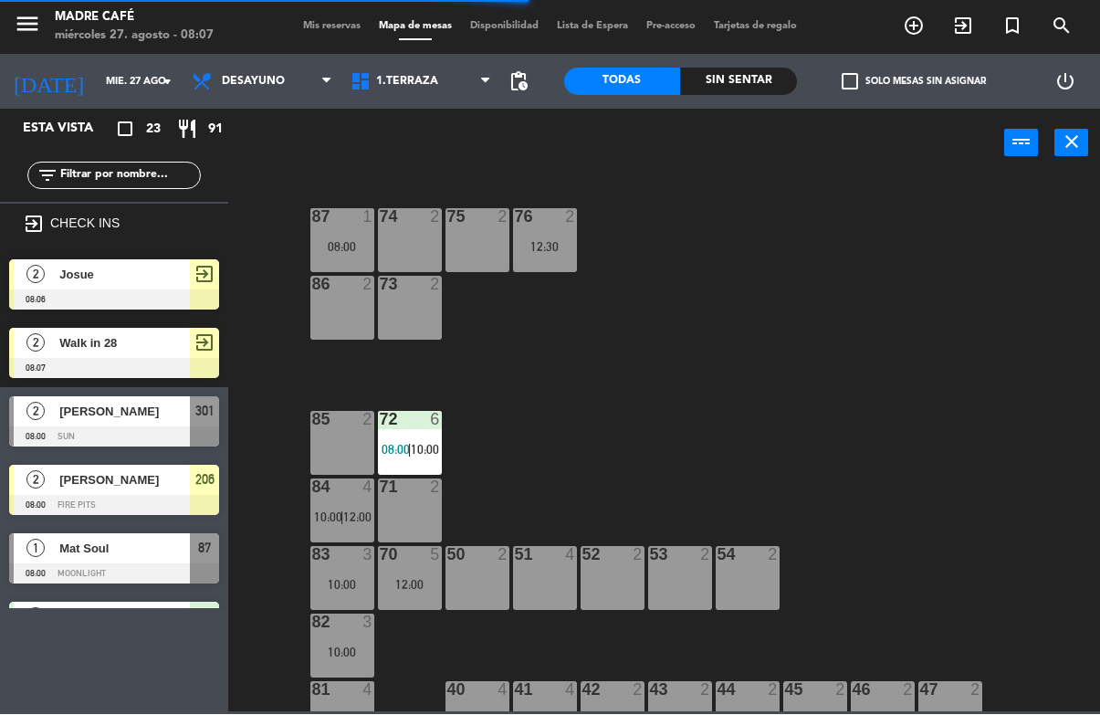
click at [150, 184] on input "text" at bounding box center [129, 176] width 142 height 20
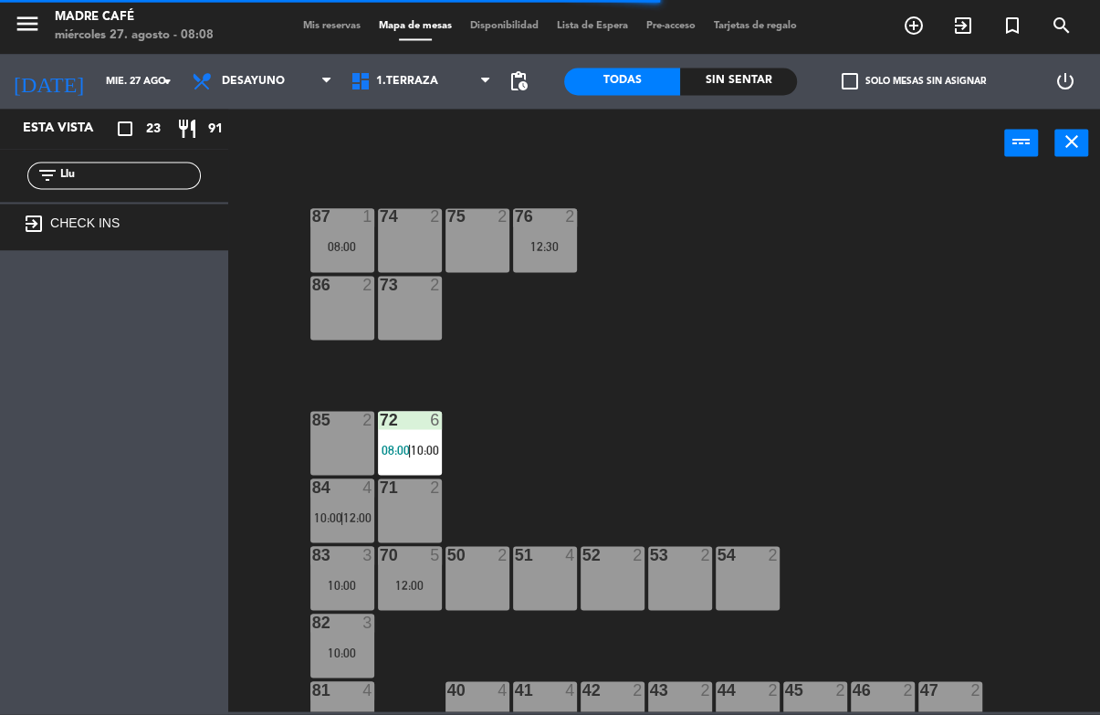
click at [999, 185] on div "87 1 08:00 74 2 75 2 76 2 12:30 86 2 73 2 72 6 08:00 | 10:00 85 2 71 2 84 4 10:…" at bounding box center [669, 444] width 861 height 536
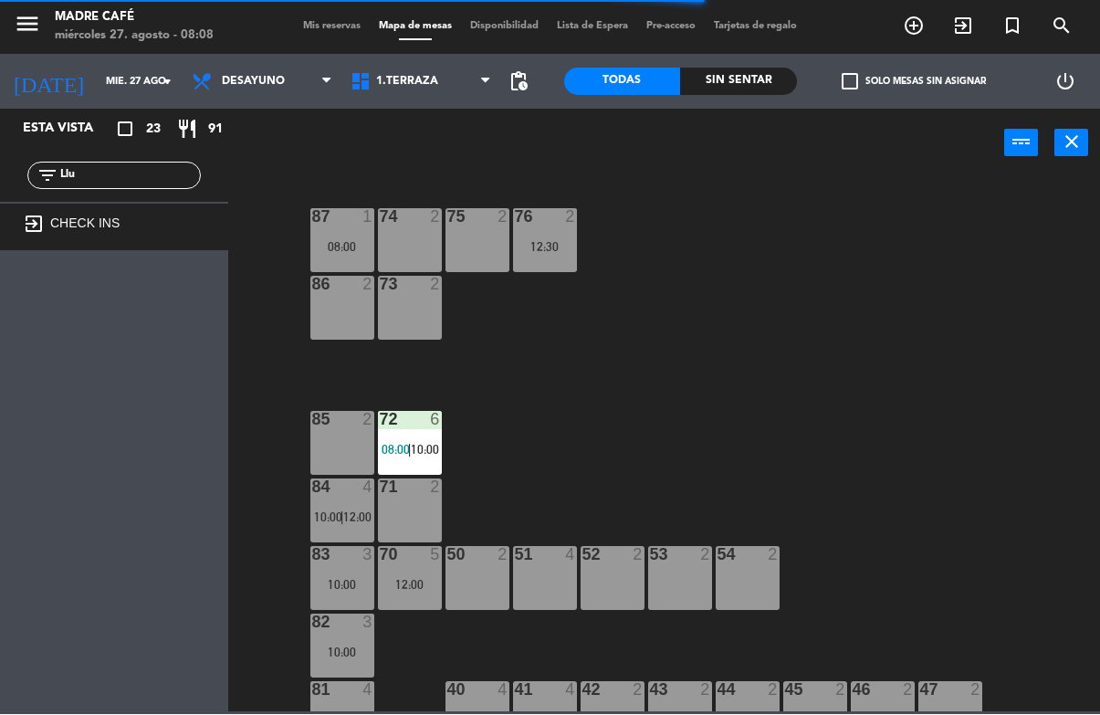
click at [155, 166] on input "Llu" at bounding box center [129, 176] width 142 height 20
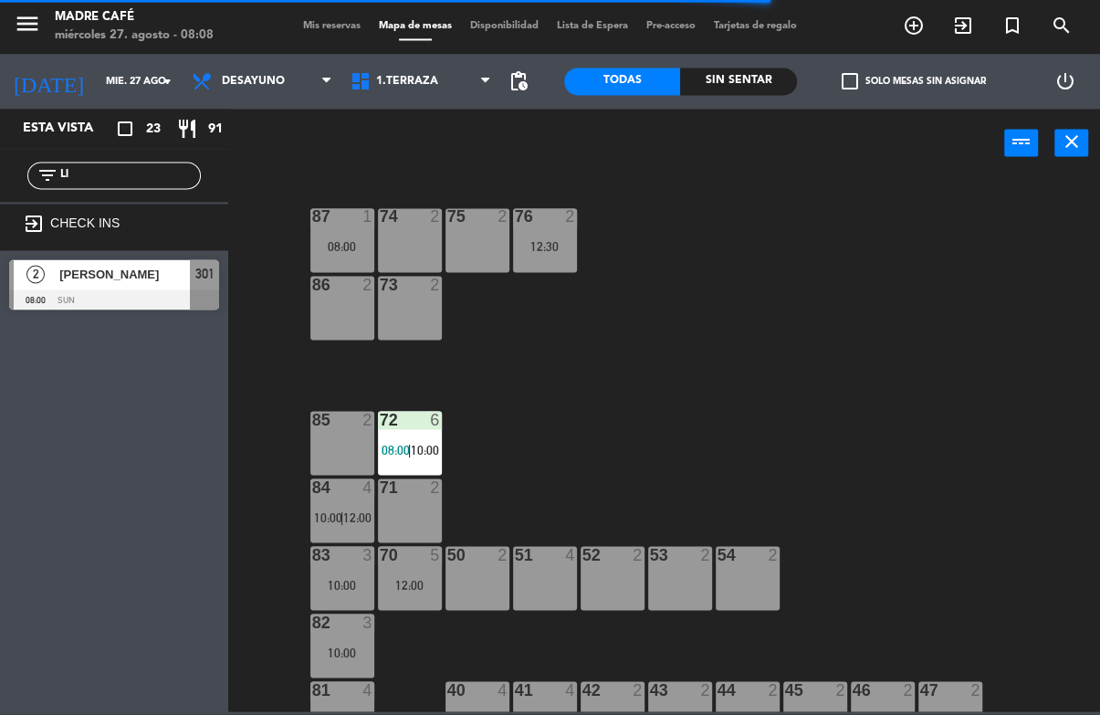
type input "L"
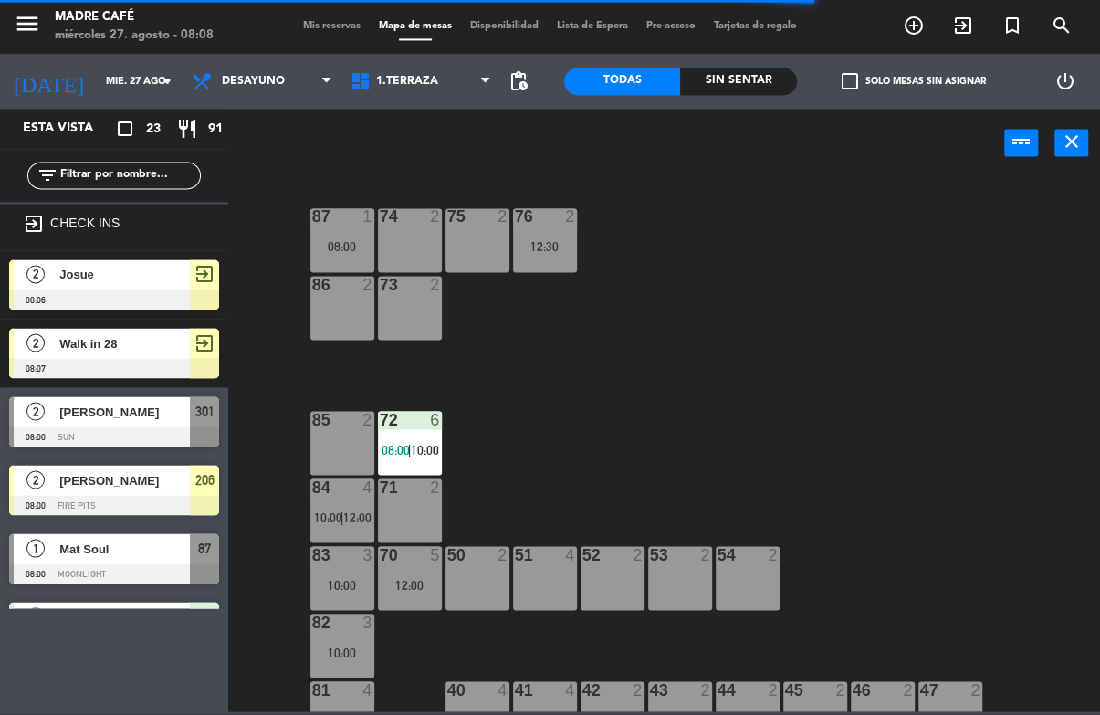
click at [994, 208] on div "87 1 08:00 74 2 75 2 76 2 12:30 86 2 73 2 72 6 08:00 | 10:00 85 2 71 2 84 4 10:…" at bounding box center [669, 444] width 861 height 536
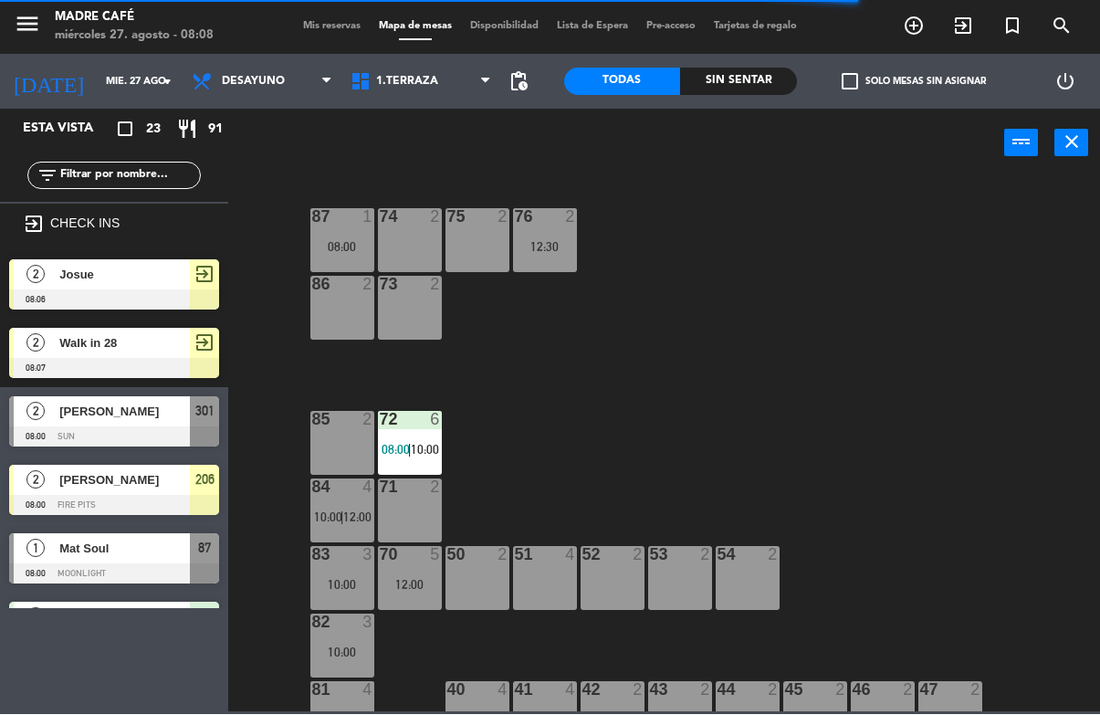
click at [744, 80] on div "Sin sentar" at bounding box center [738, 81] width 117 height 27
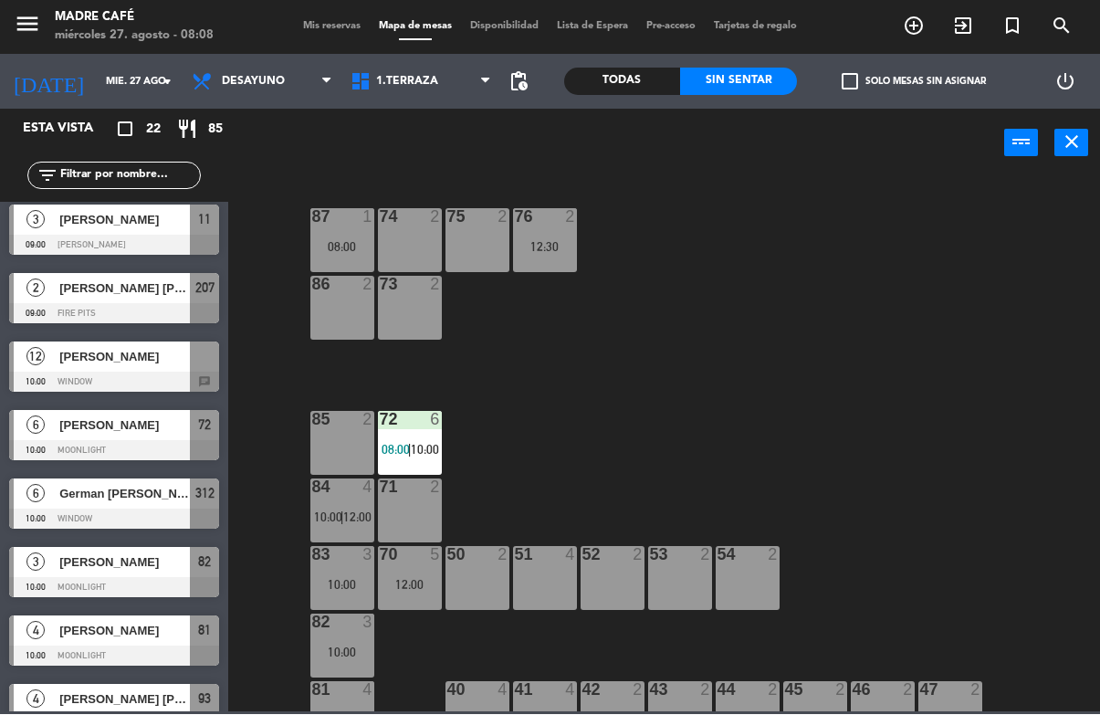
scroll to position [467, 0]
